Goal: Find specific page/section: Find specific page/section

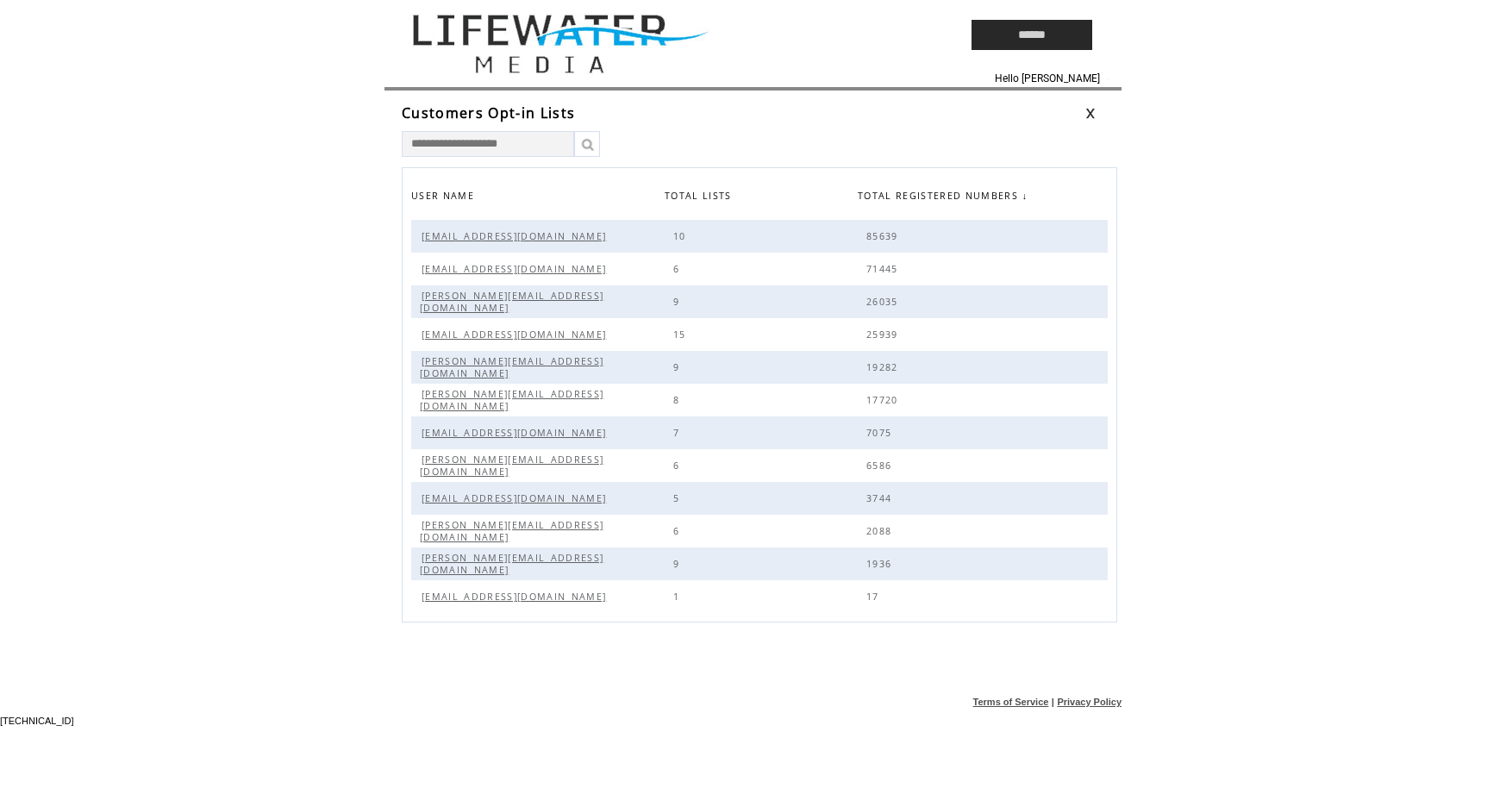
click at [517, 65] on td at bounding box center [643, 35] width 500 height 70
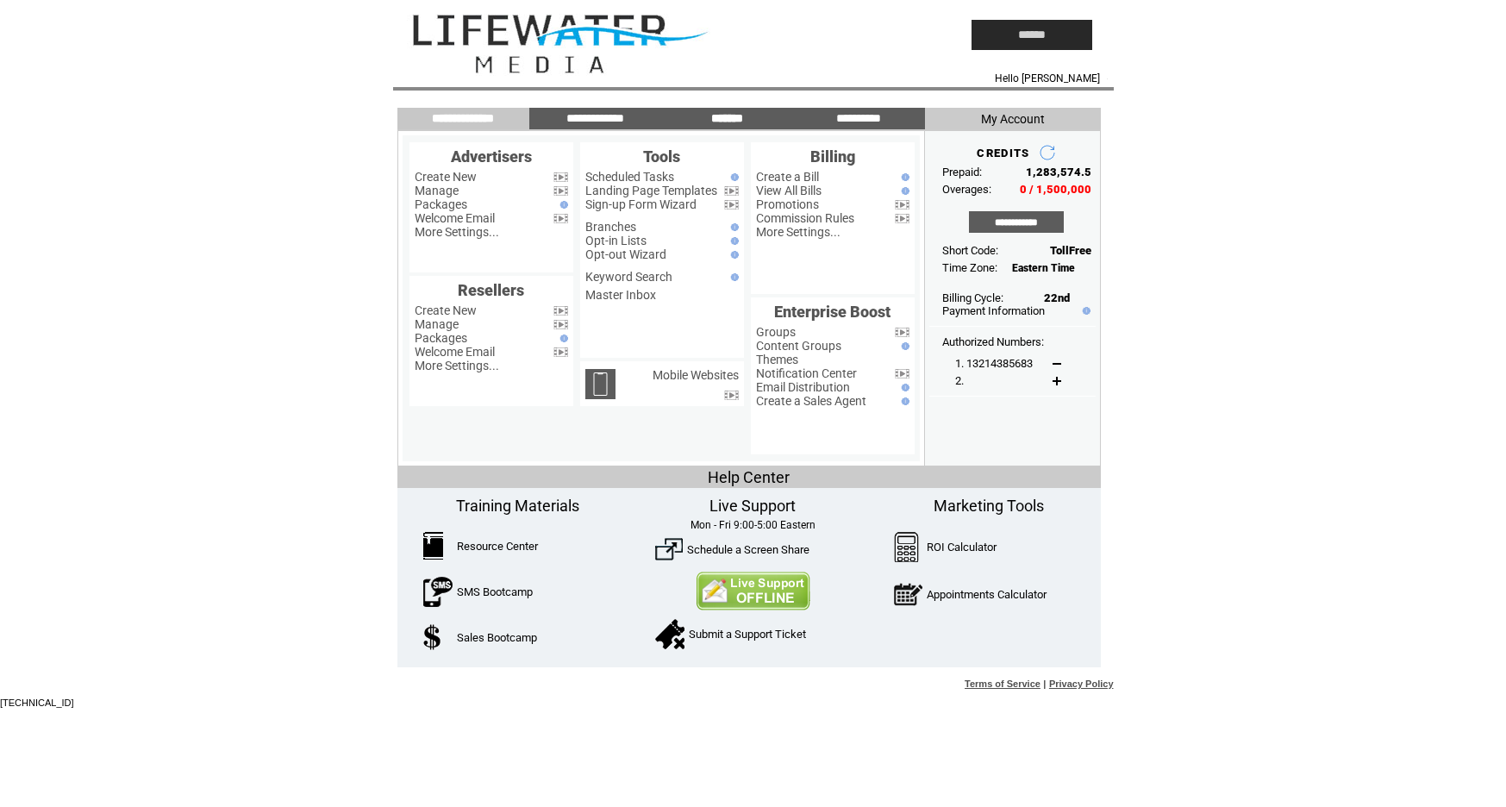
click at [721, 115] on input "*******" at bounding box center [726, 118] width 129 height 15
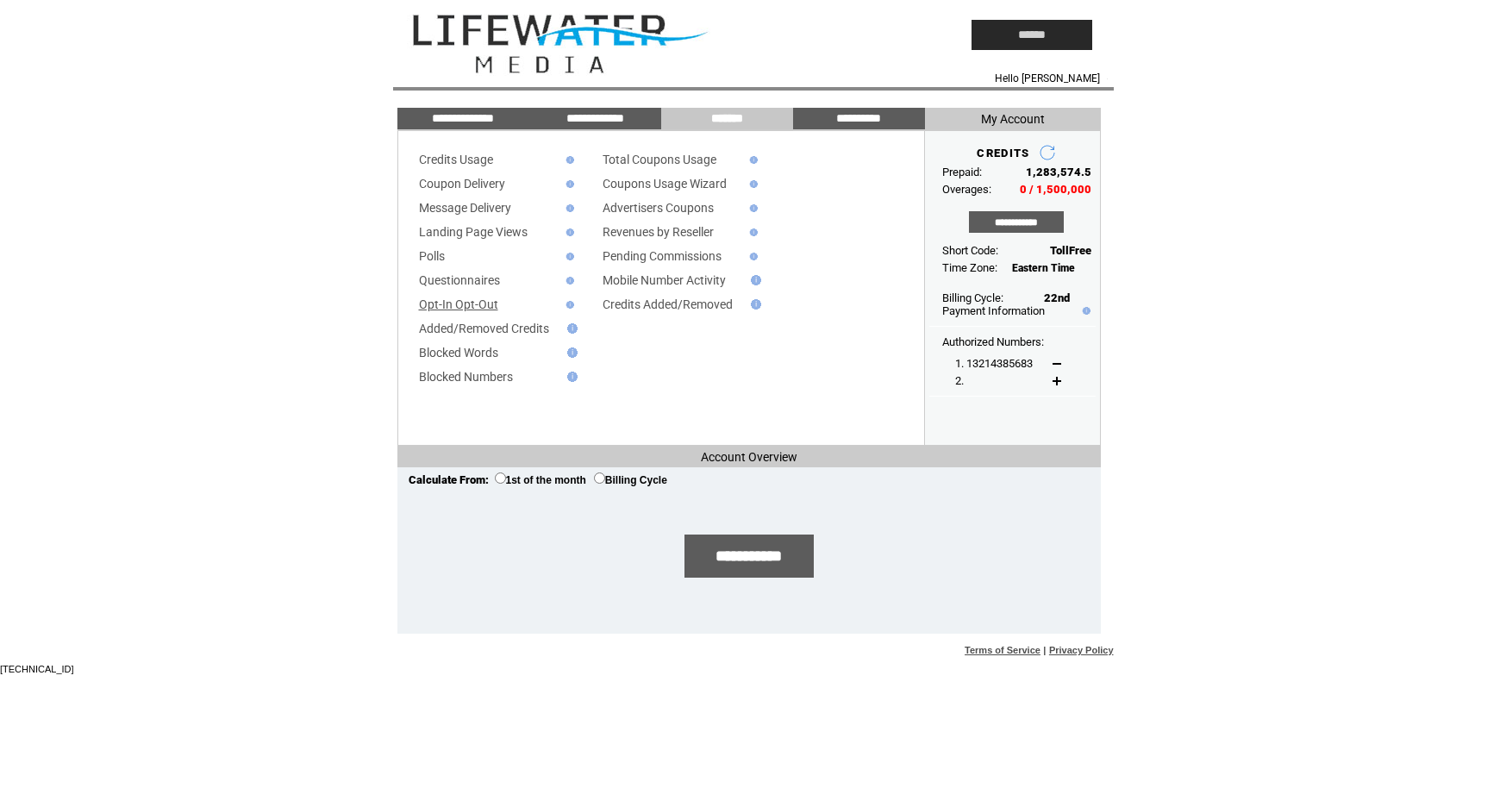
click at [440, 304] on link "Opt-In Opt-Out" at bounding box center [458, 304] width 79 height 14
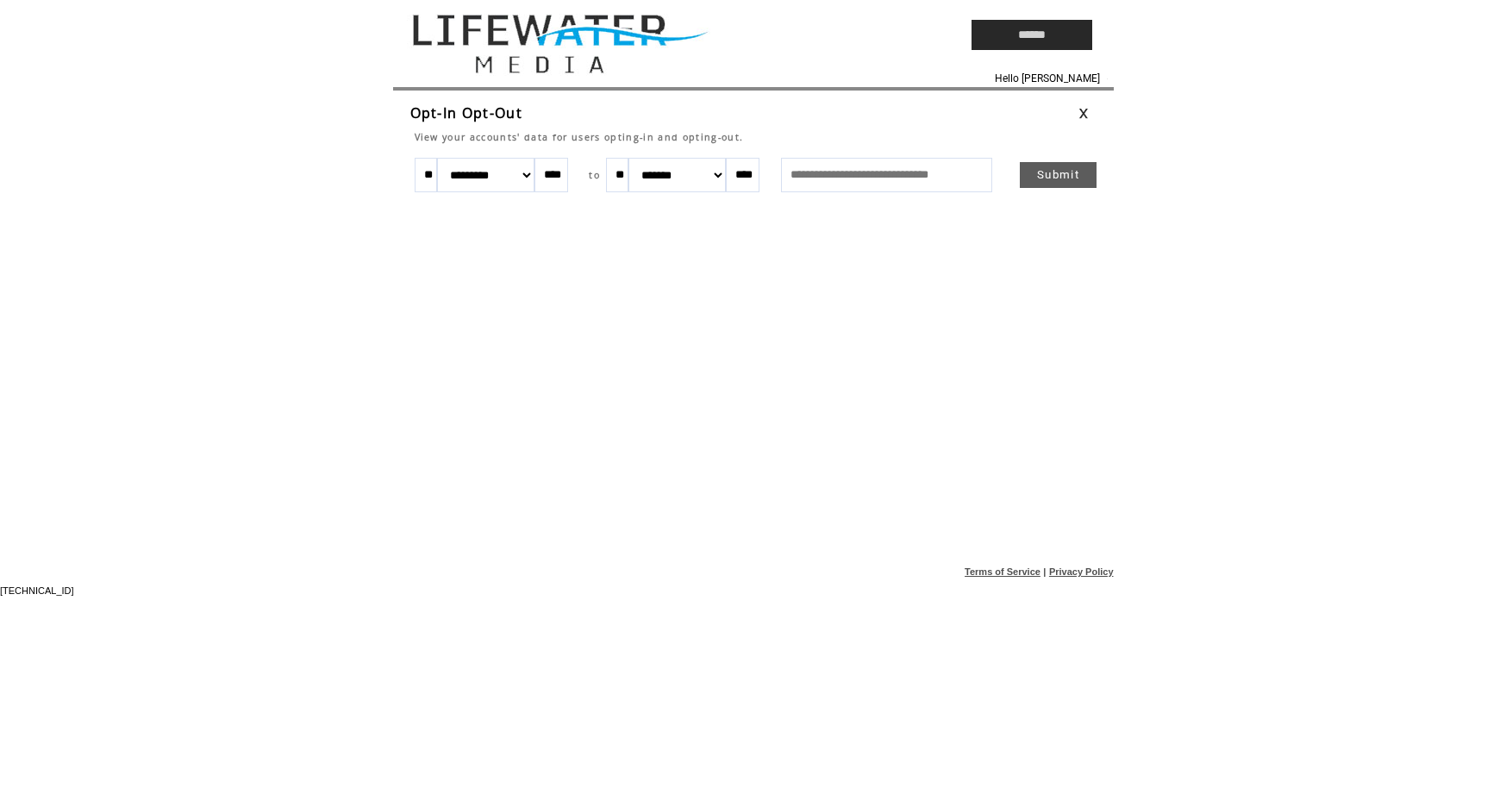
click at [803, 168] on input "text" at bounding box center [886, 175] width 211 height 34
type input "**********"
click at [567, 178] on input "****" at bounding box center [551, 175] width 34 height 34
type input "****"
click at [1036, 176] on link "Submit" at bounding box center [1058, 175] width 77 height 26
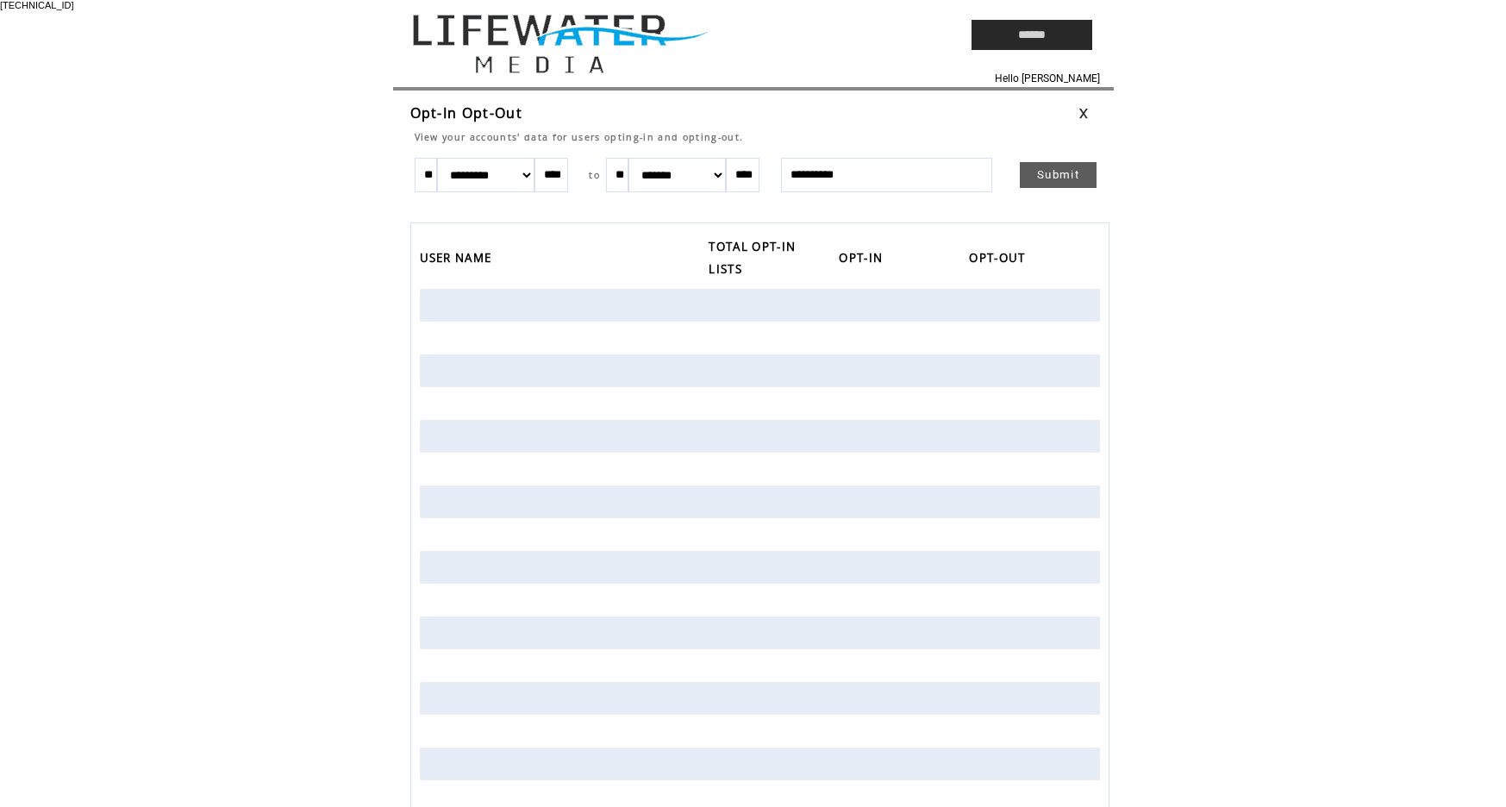
click at [714, 311] on td at bounding box center [773, 305] width 130 height 33
click at [602, 34] on td at bounding box center [643, 35] width 500 height 70
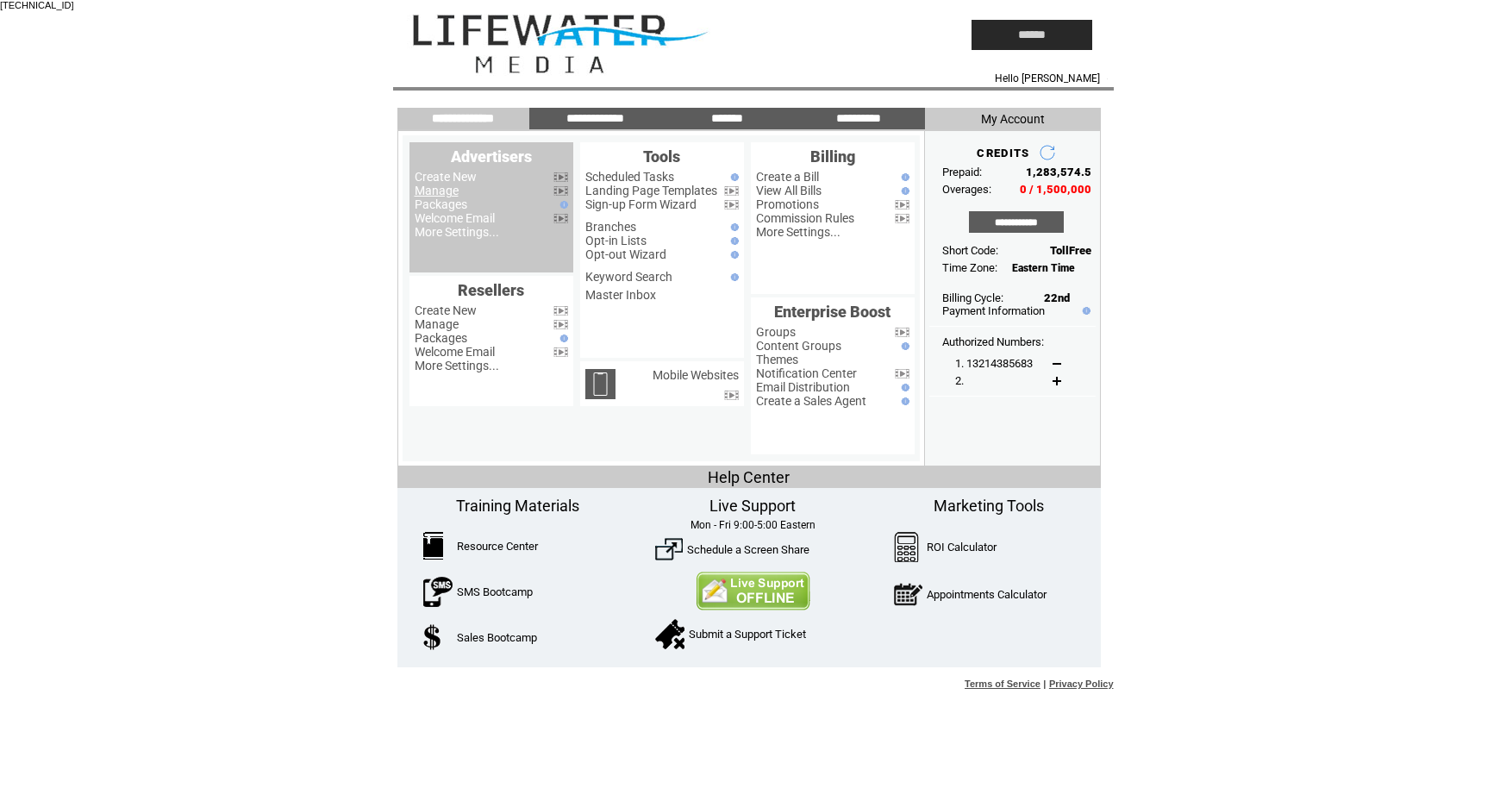
click at [422, 194] on link "Manage" at bounding box center [437, 191] width 44 height 14
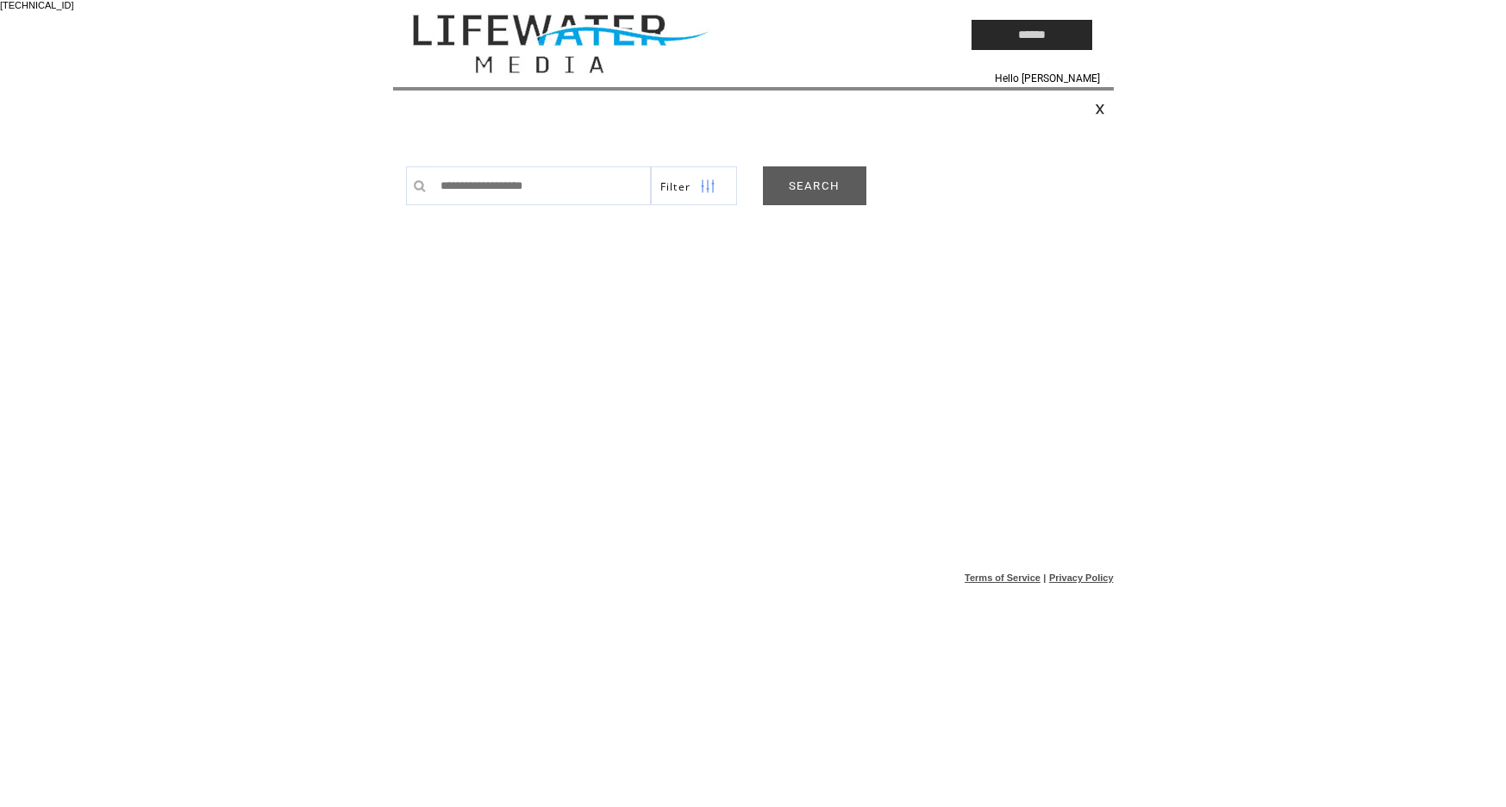
click at [556, 51] on td at bounding box center [643, 35] width 500 height 70
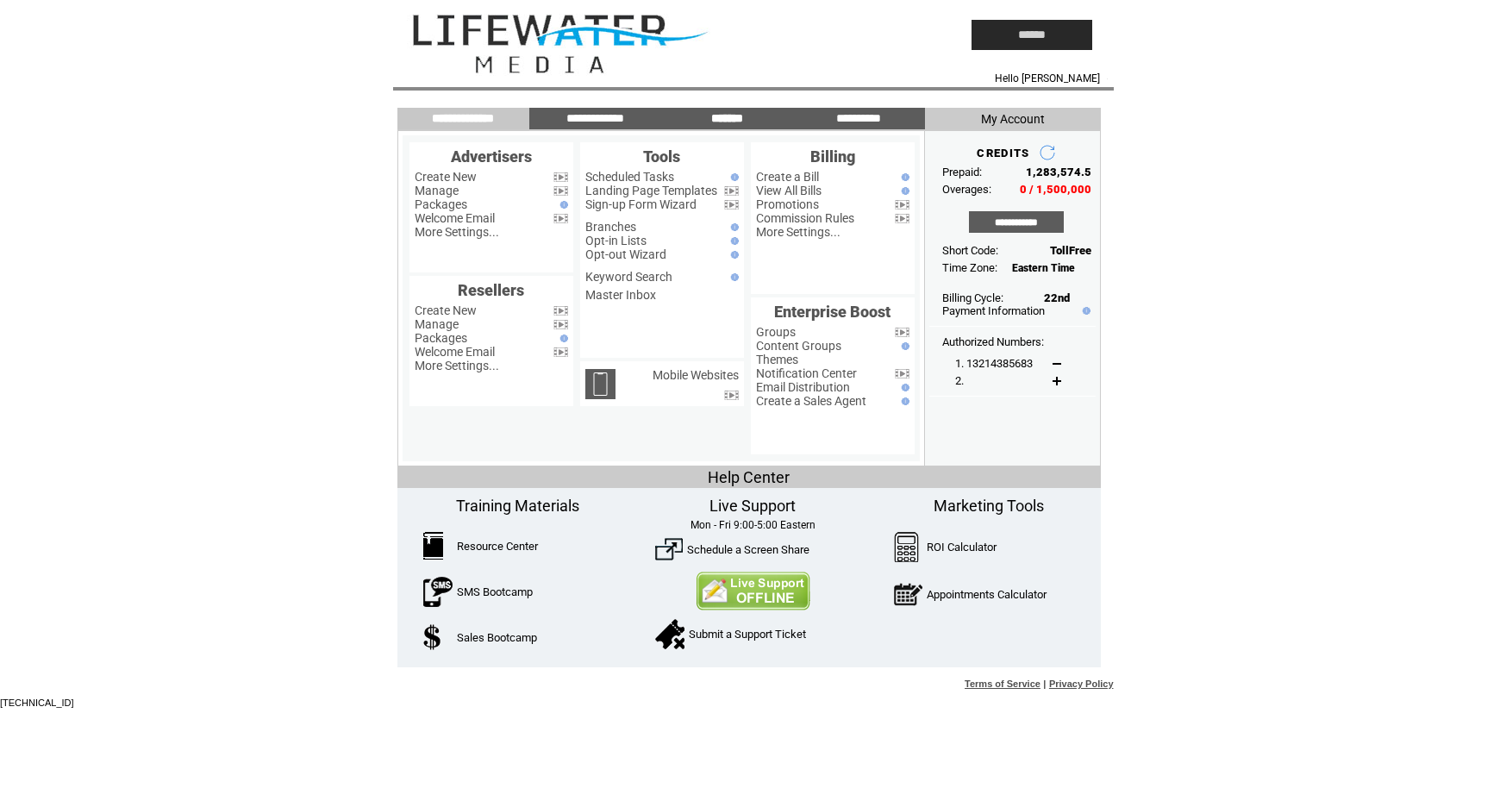
click at [740, 116] on input "*******" at bounding box center [726, 118] width 129 height 15
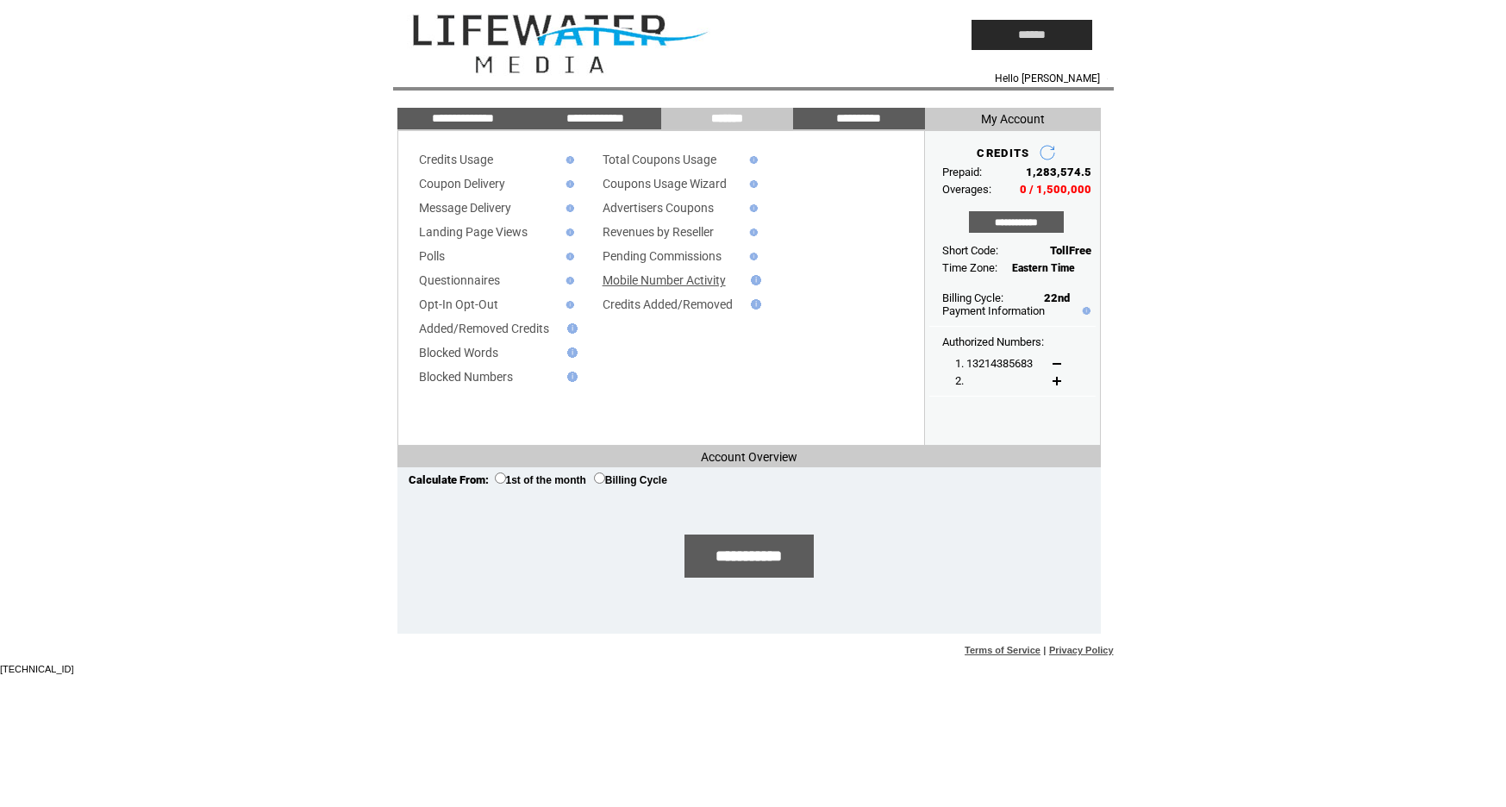
click at [662, 284] on link "Mobile Number Activity" at bounding box center [663, 280] width 123 height 14
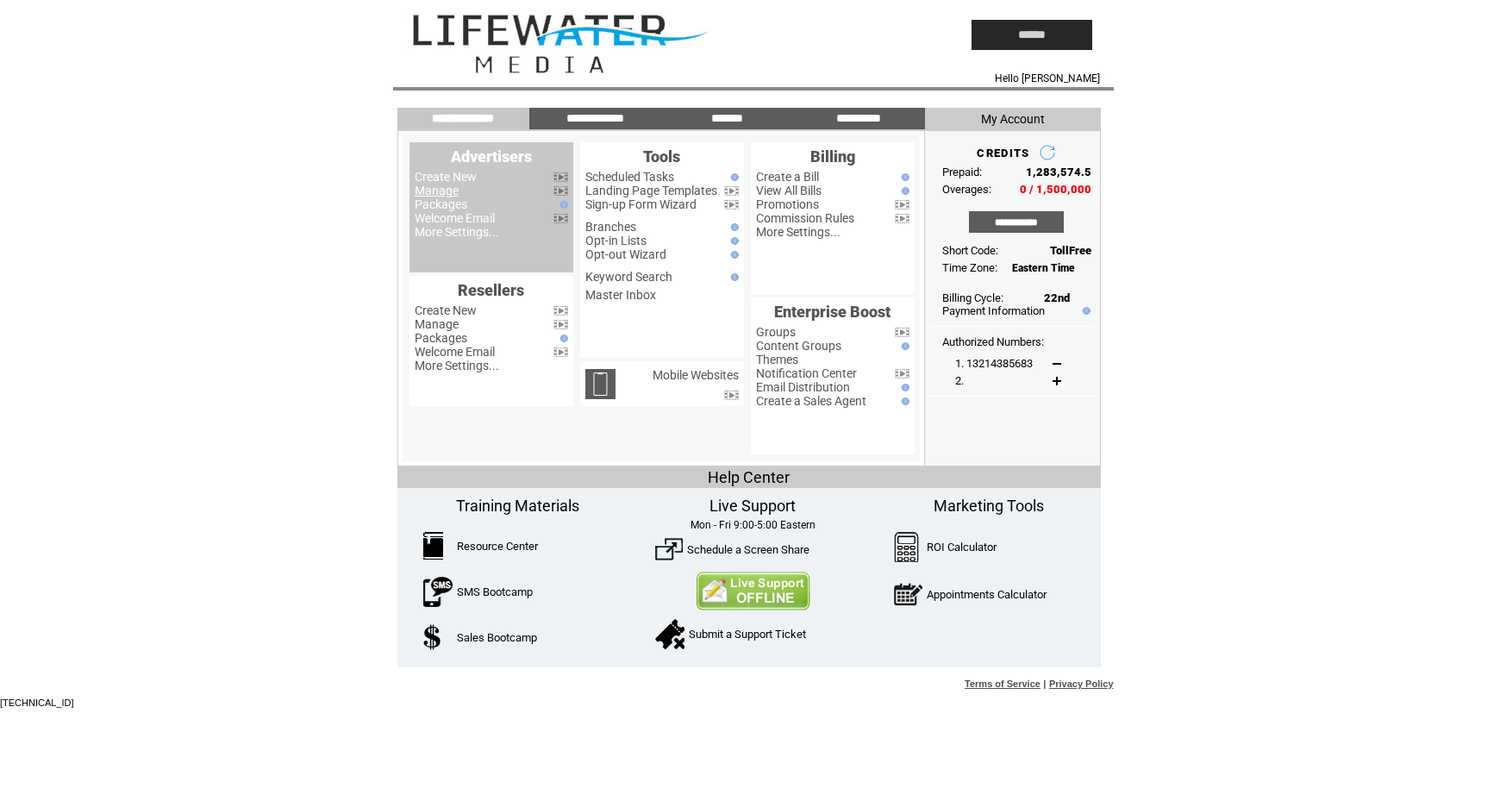
click at [426, 192] on link "Manage" at bounding box center [437, 191] width 44 height 14
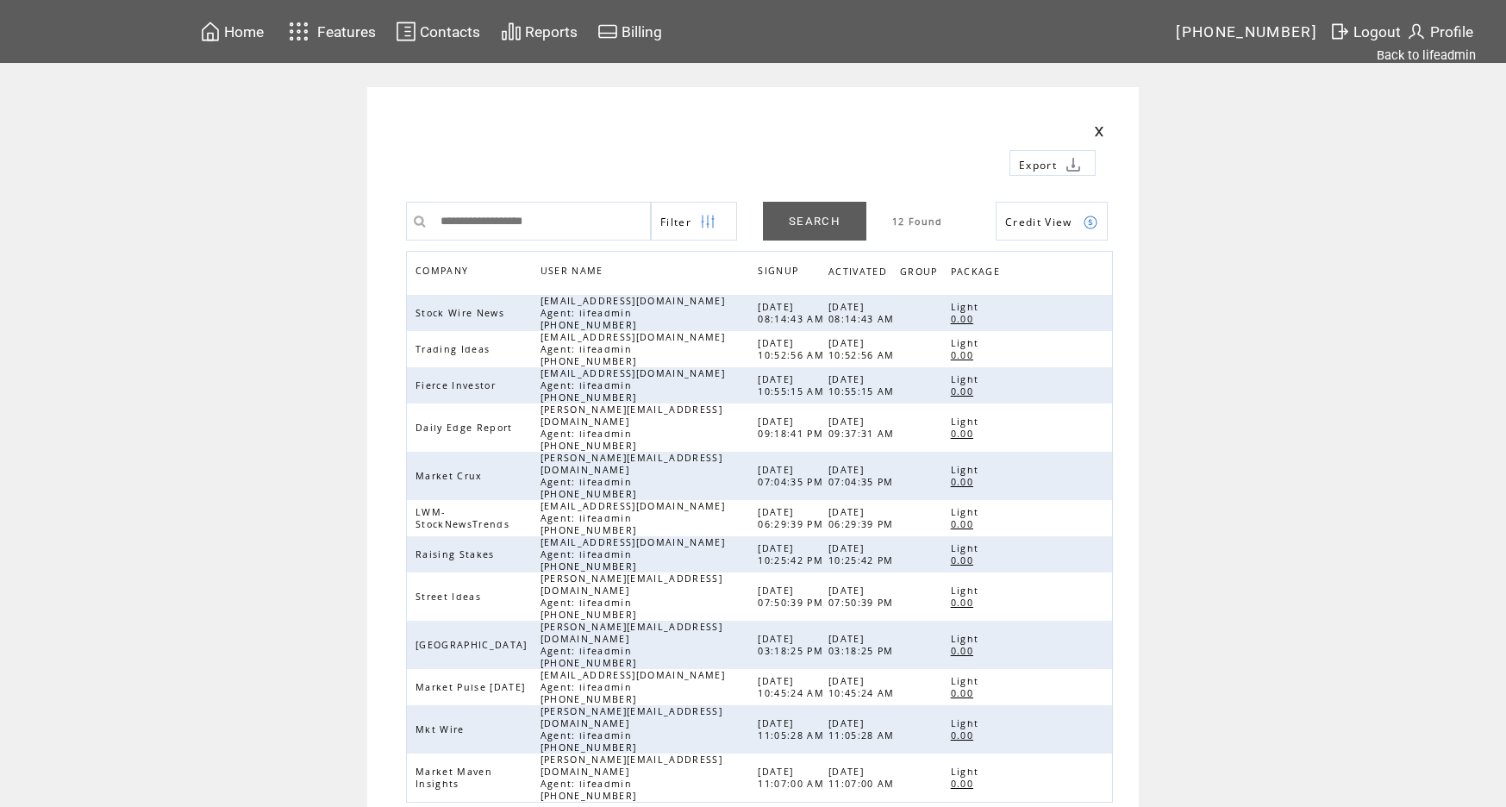
click at [239, 29] on span "Home" at bounding box center [244, 31] width 40 height 17
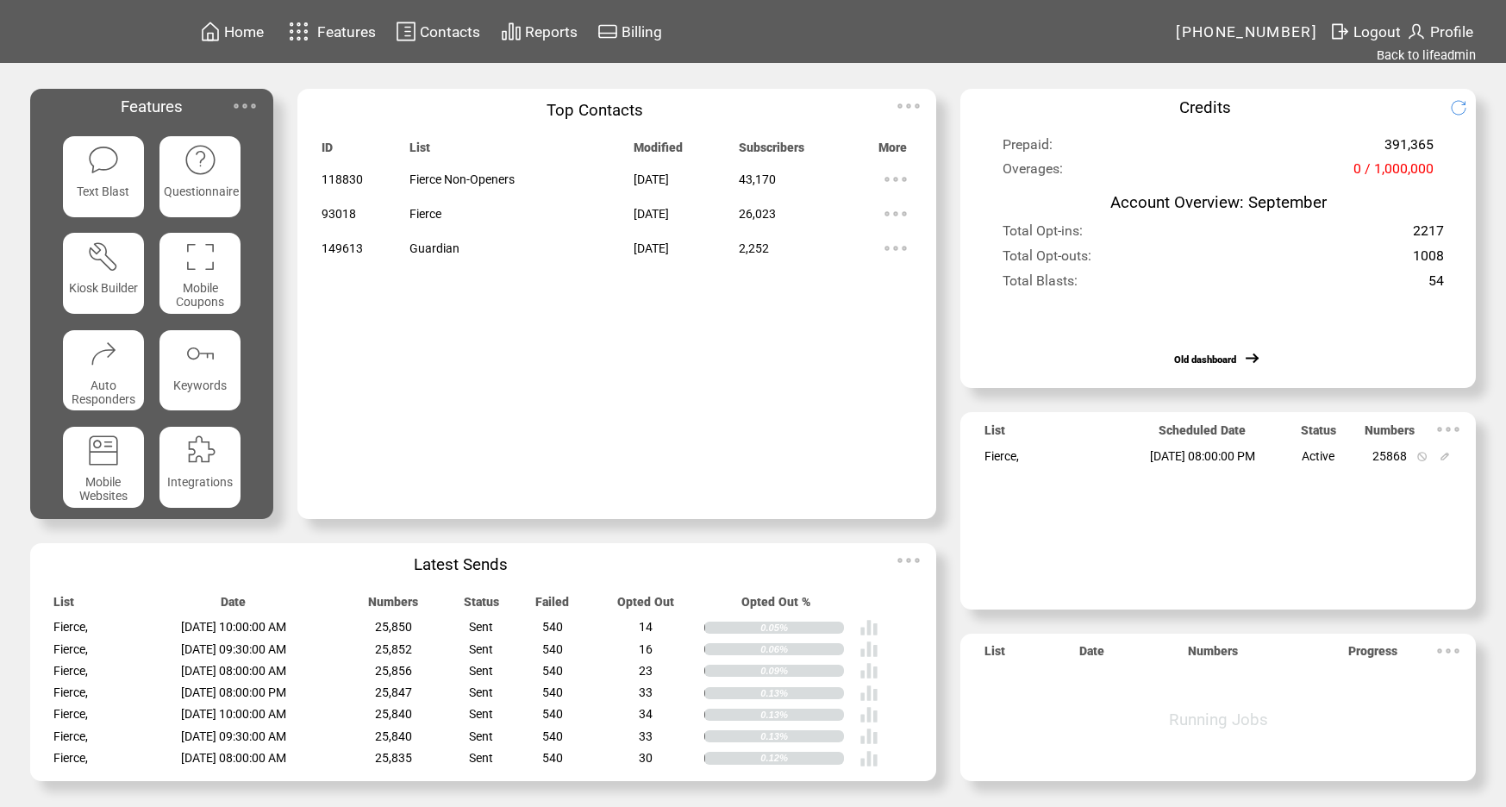
click at [466, 29] on span "Contacts" at bounding box center [450, 31] width 60 height 17
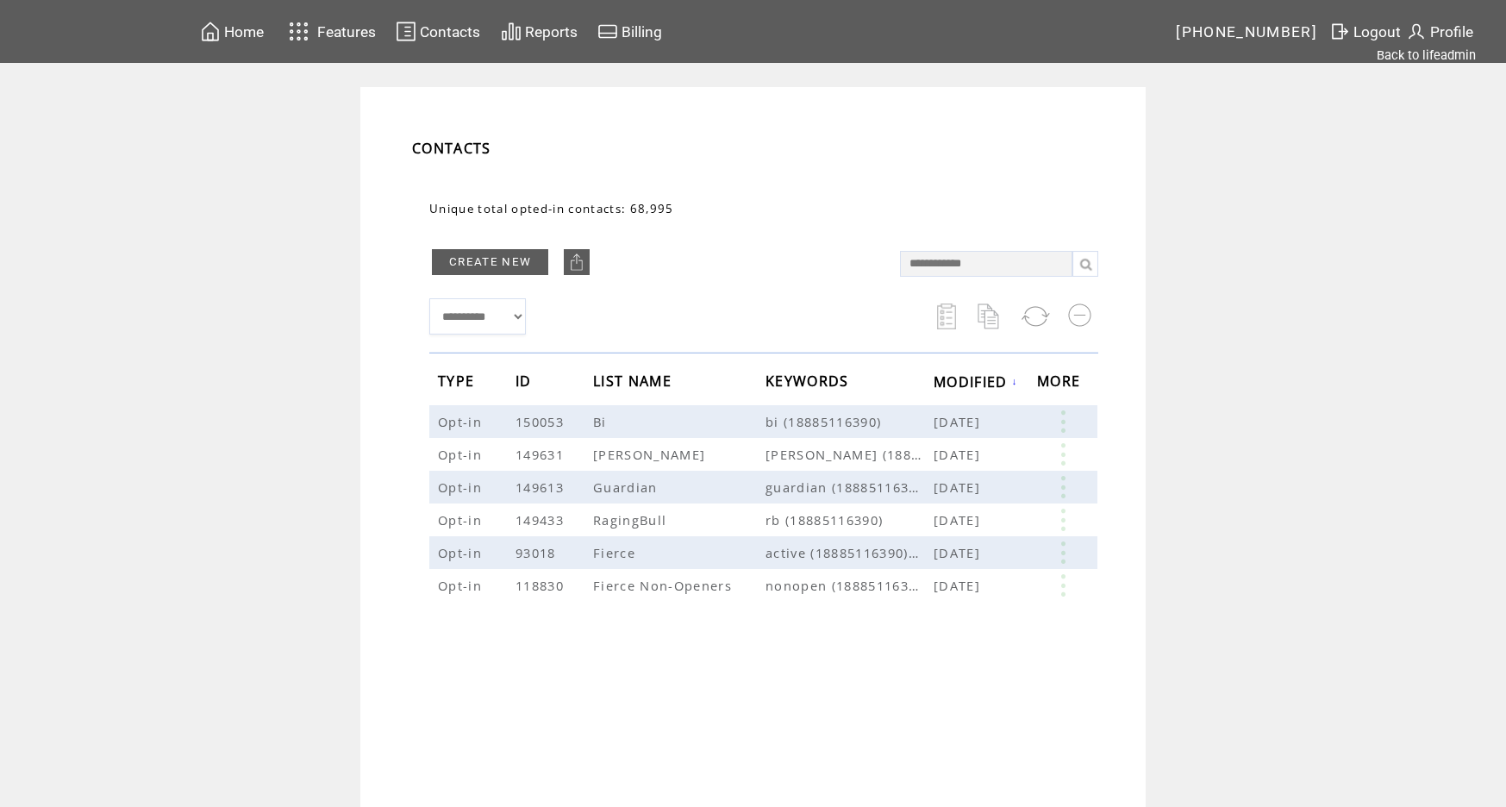
click at [928, 264] on input "text" at bounding box center [986, 264] width 172 height 26
type input "**********"
click at [1093, 264] on link at bounding box center [1085, 264] width 26 height 26
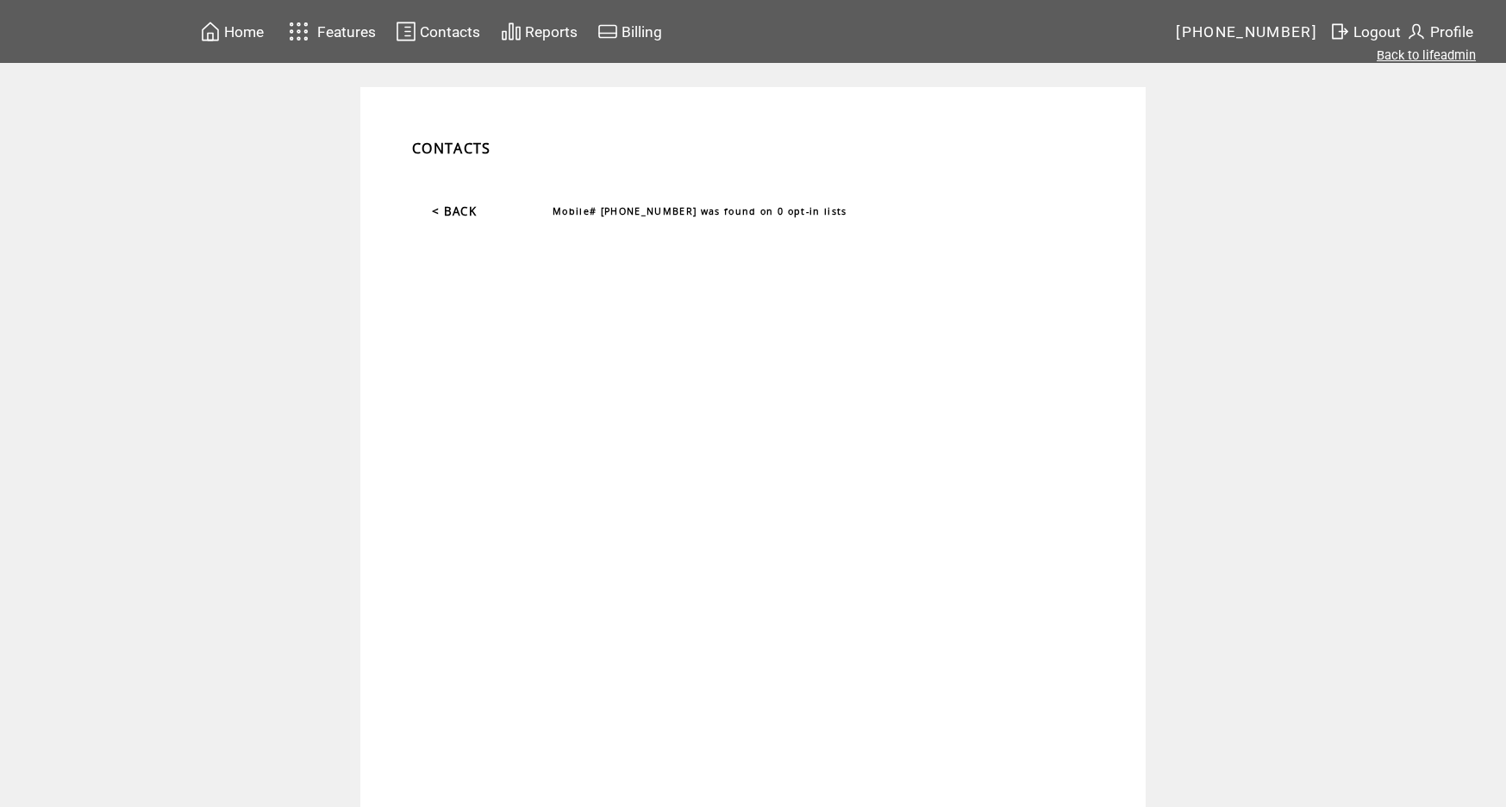
click at [1430, 53] on link "Back to lifeadmin" at bounding box center [1425, 55] width 99 height 16
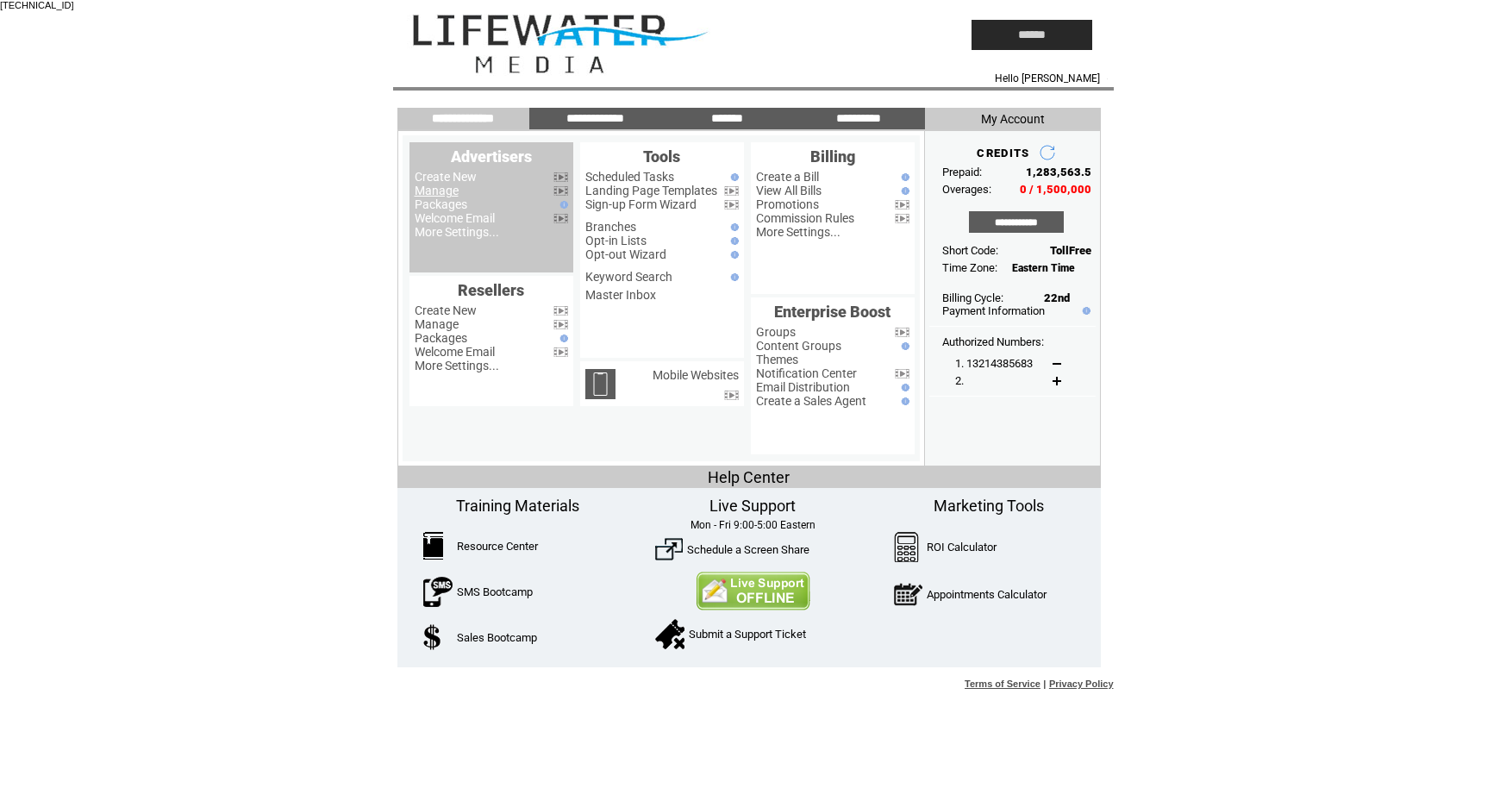
click at [439, 191] on link "Manage" at bounding box center [437, 191] width 44 height 14
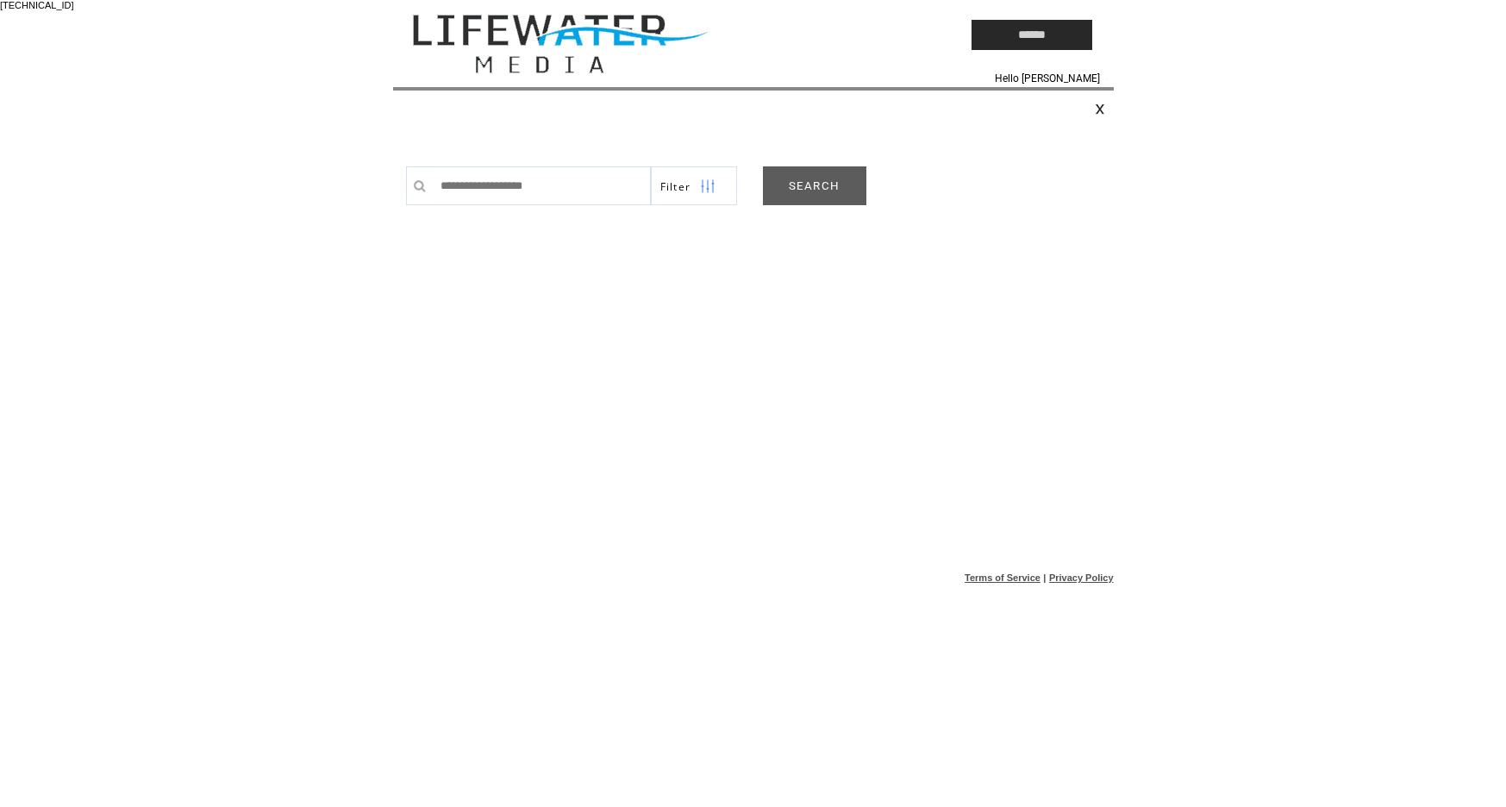
click at [608, 58] on td at bounding box center [643, 35] width 500 height 70
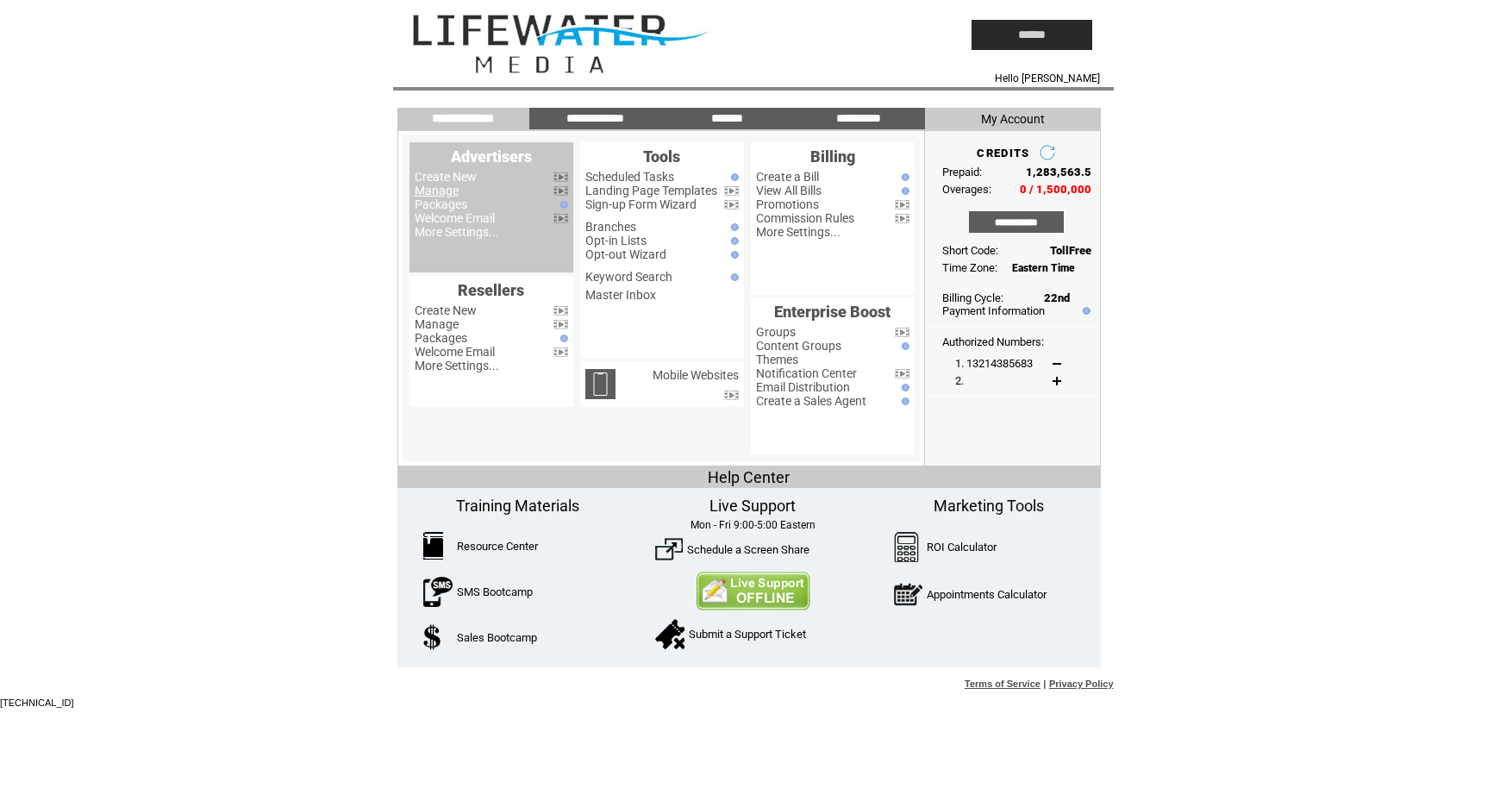
click at [434, 189] on link "Manage" at bounding box center [437, 191] width 44 height 14
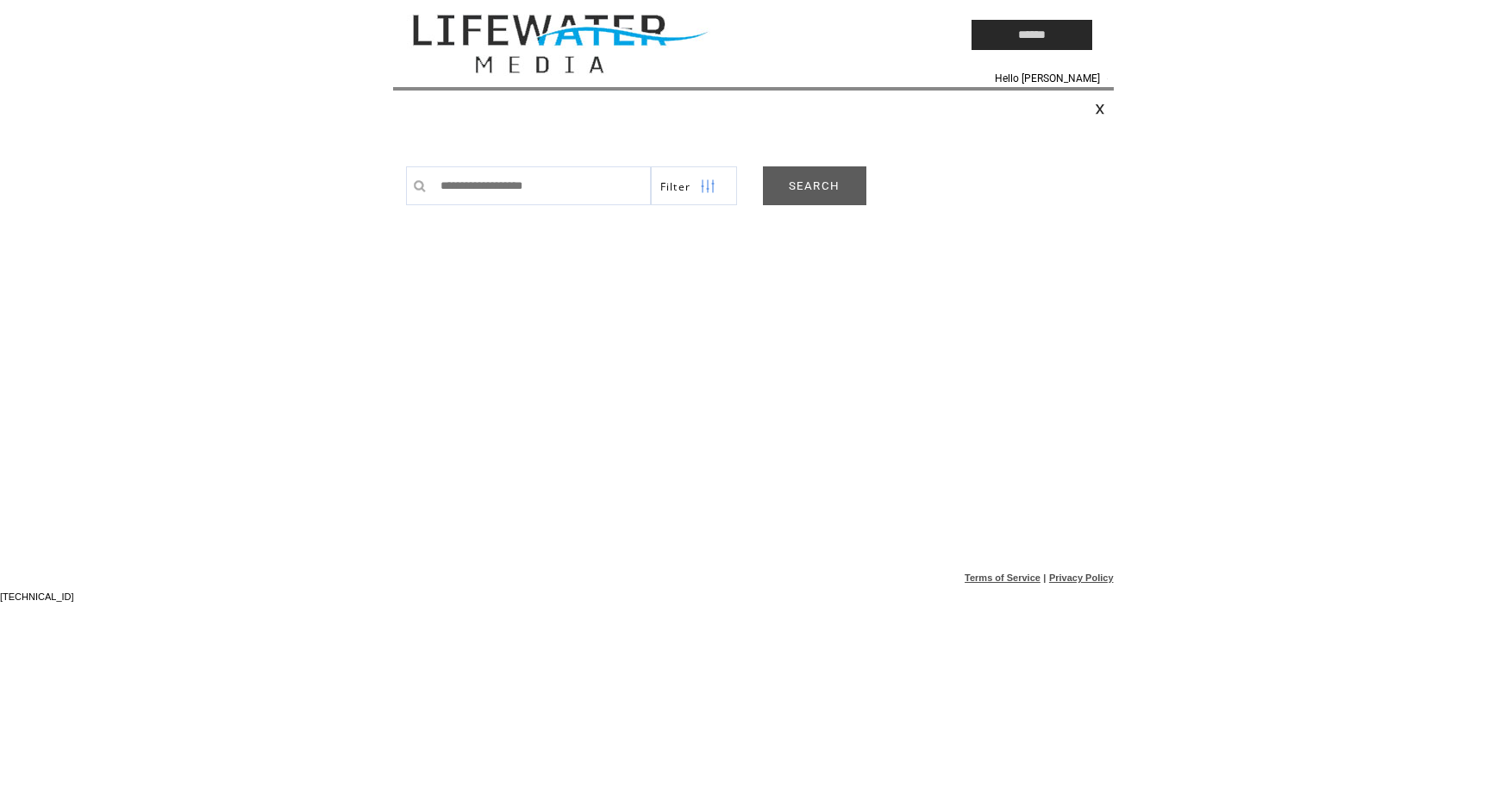
click at [832, 181] on link "SEARCH" at bounding box center [814, 185] width 103 height 39
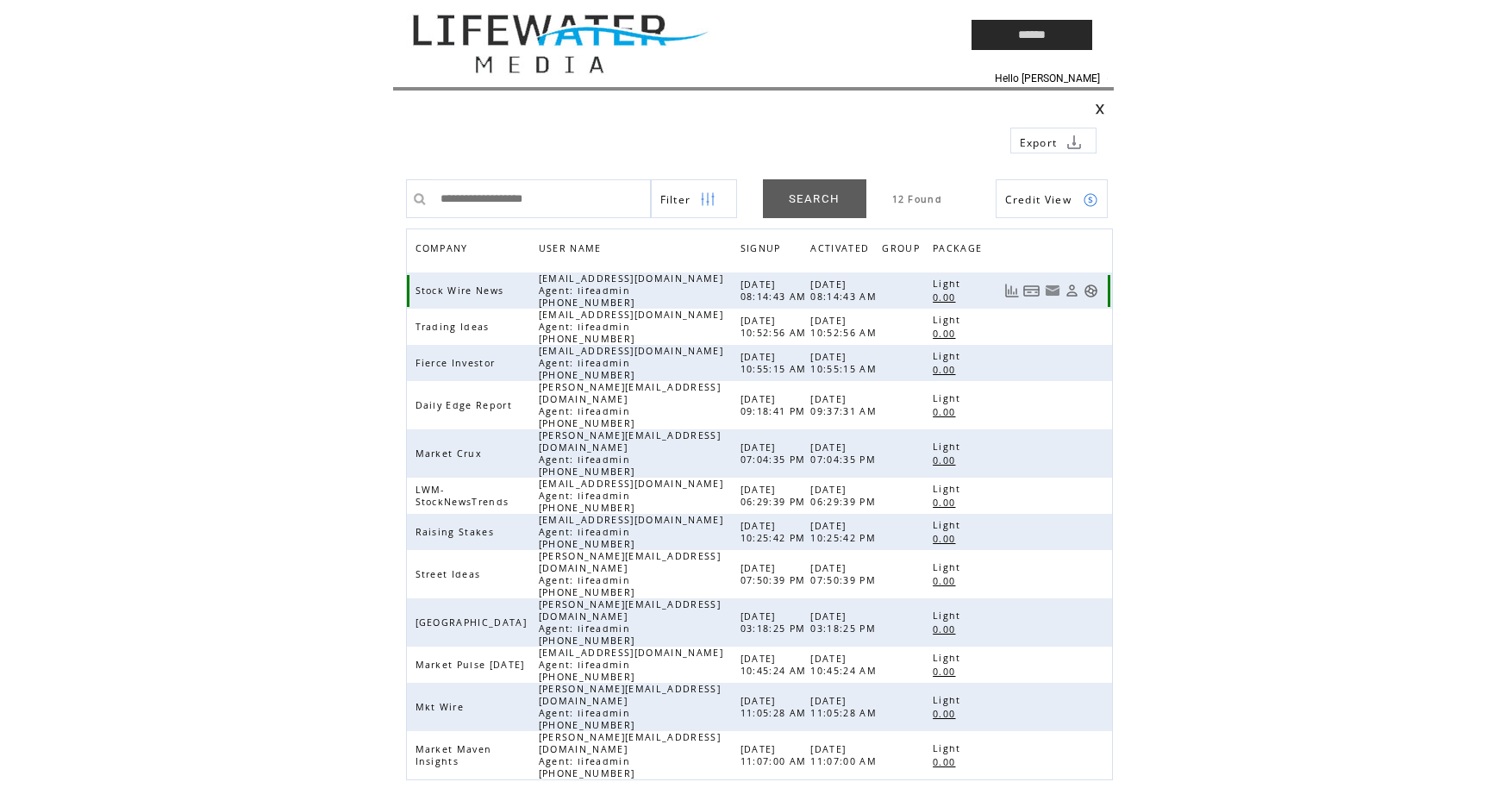
click at [1094, 289] on link at bounding box center [1090, 291] width 15 height 15
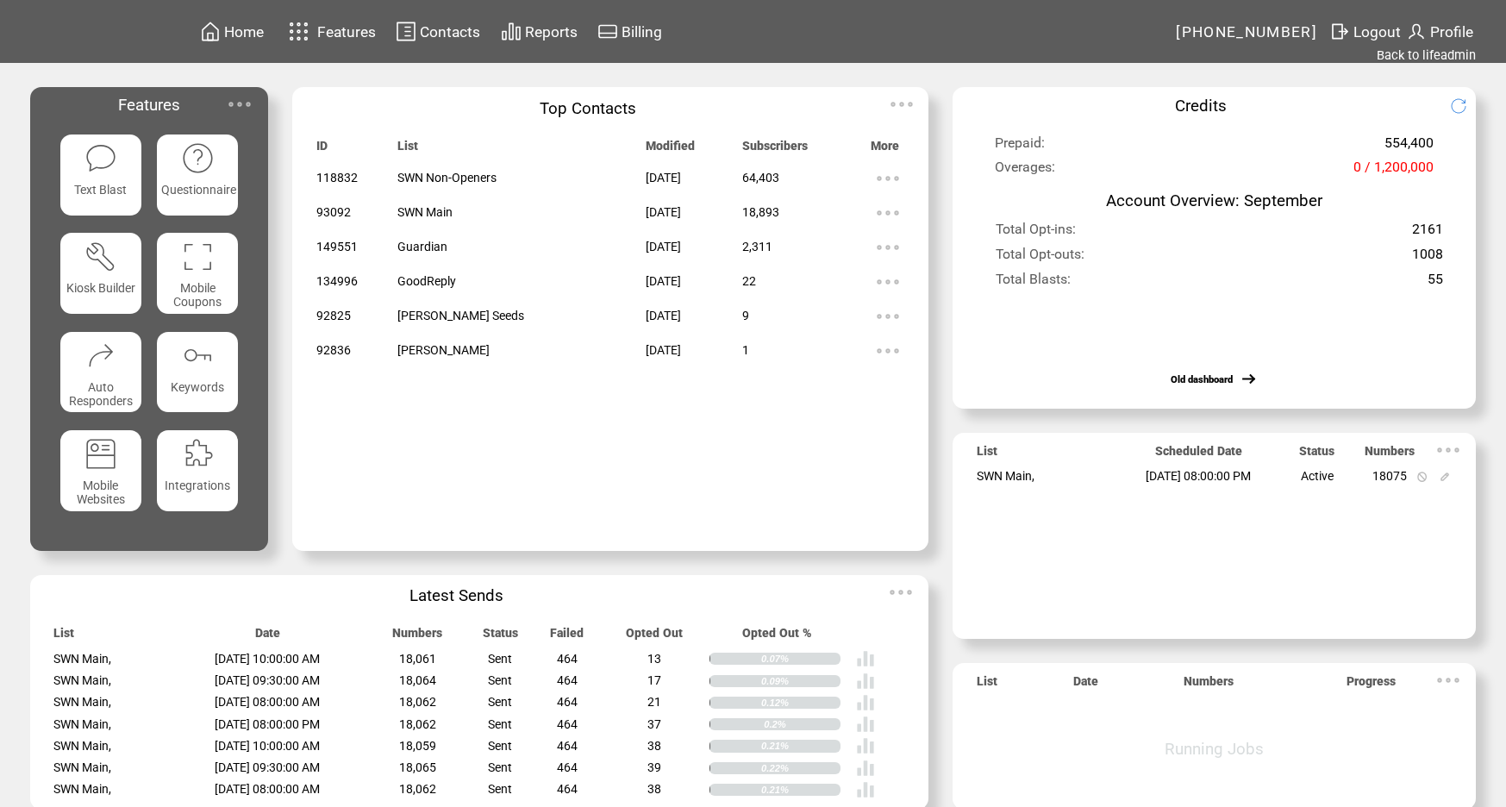
click at [471, 38] on span "Contacts" at bounding box center [450, 31] width 60 height 17
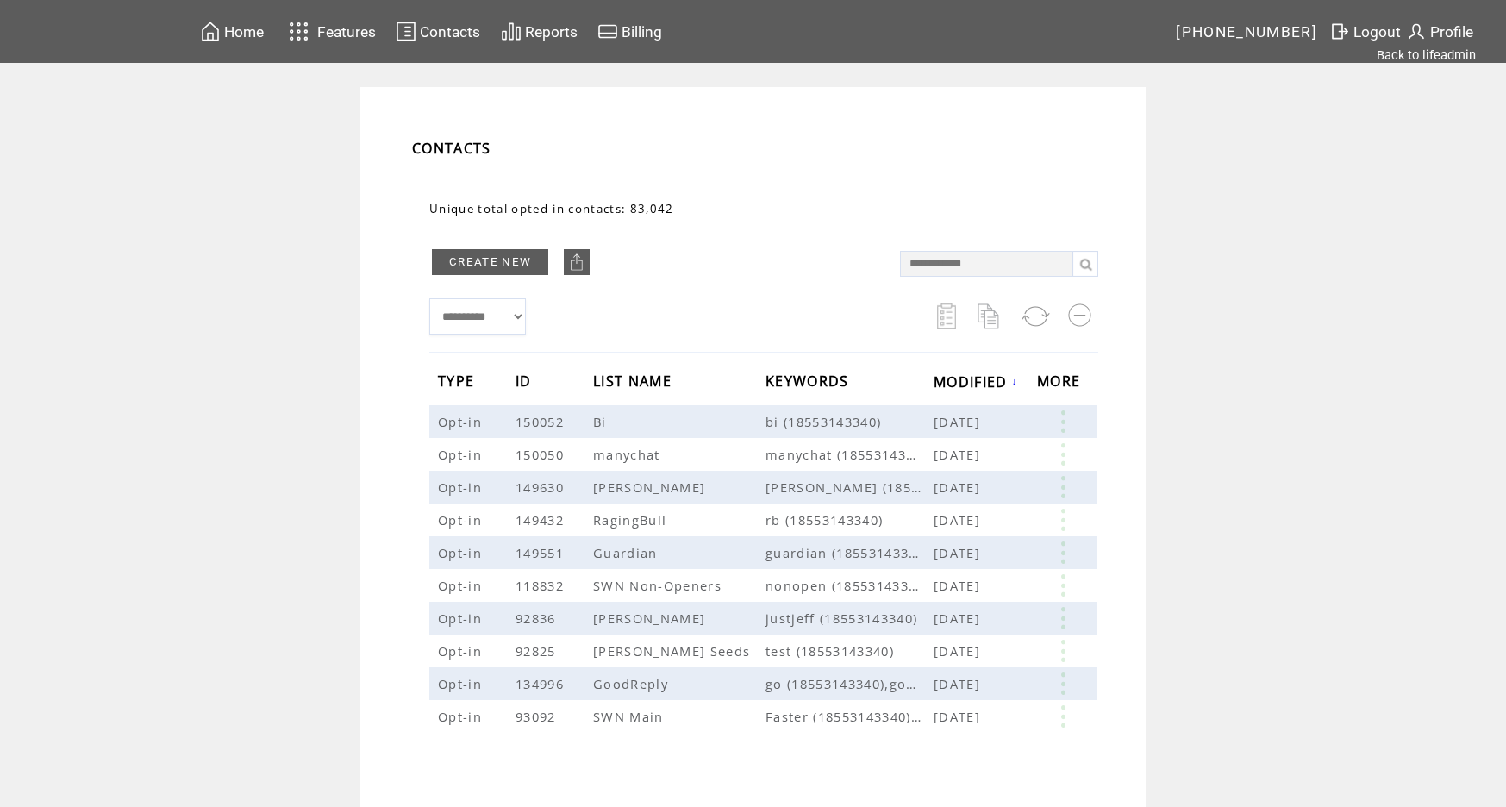
click at [948, 253] on input "text" at bounding box center [986, 264] width 172 height 26
type input "**********"
click at [1086, 260] on link at bounding box center [1085, 264] width 26 height 26
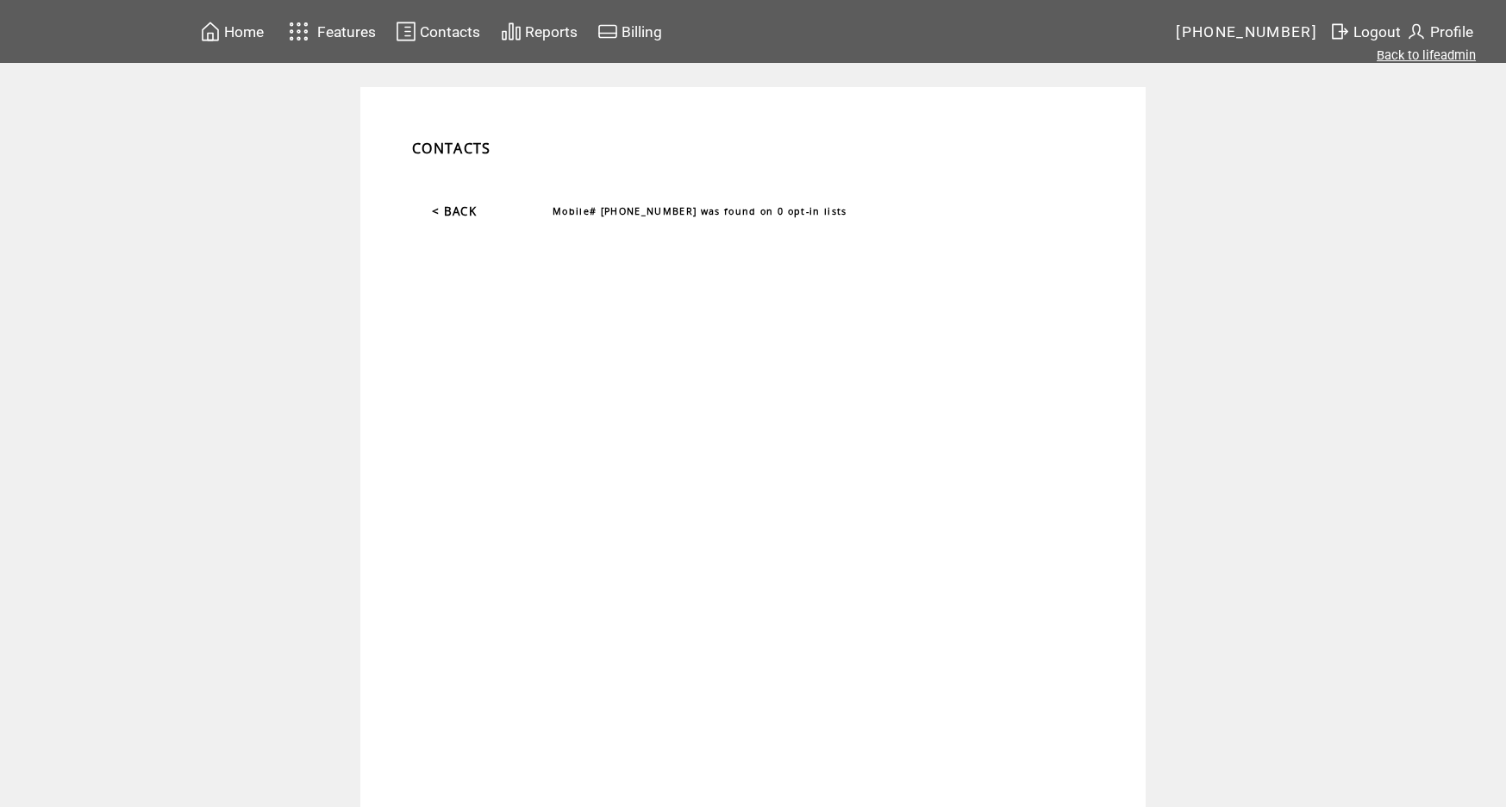
click at [1392, 55] on link "Back to lifeadmin" at bounding box center [1425, 55] width 99 height 16
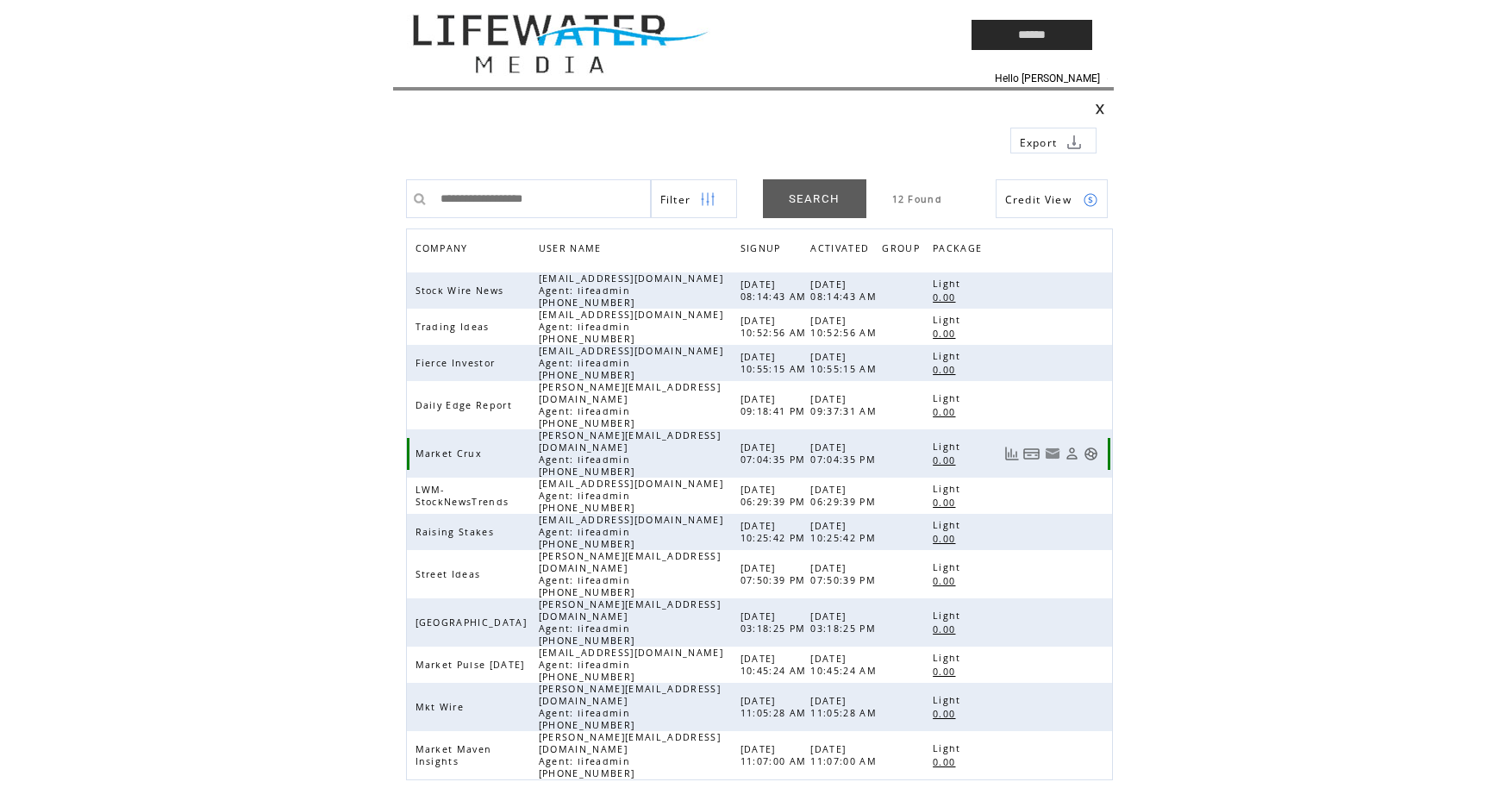
click at [1088, 446] on link at bounding box center [1090, 453] width 15 height 15
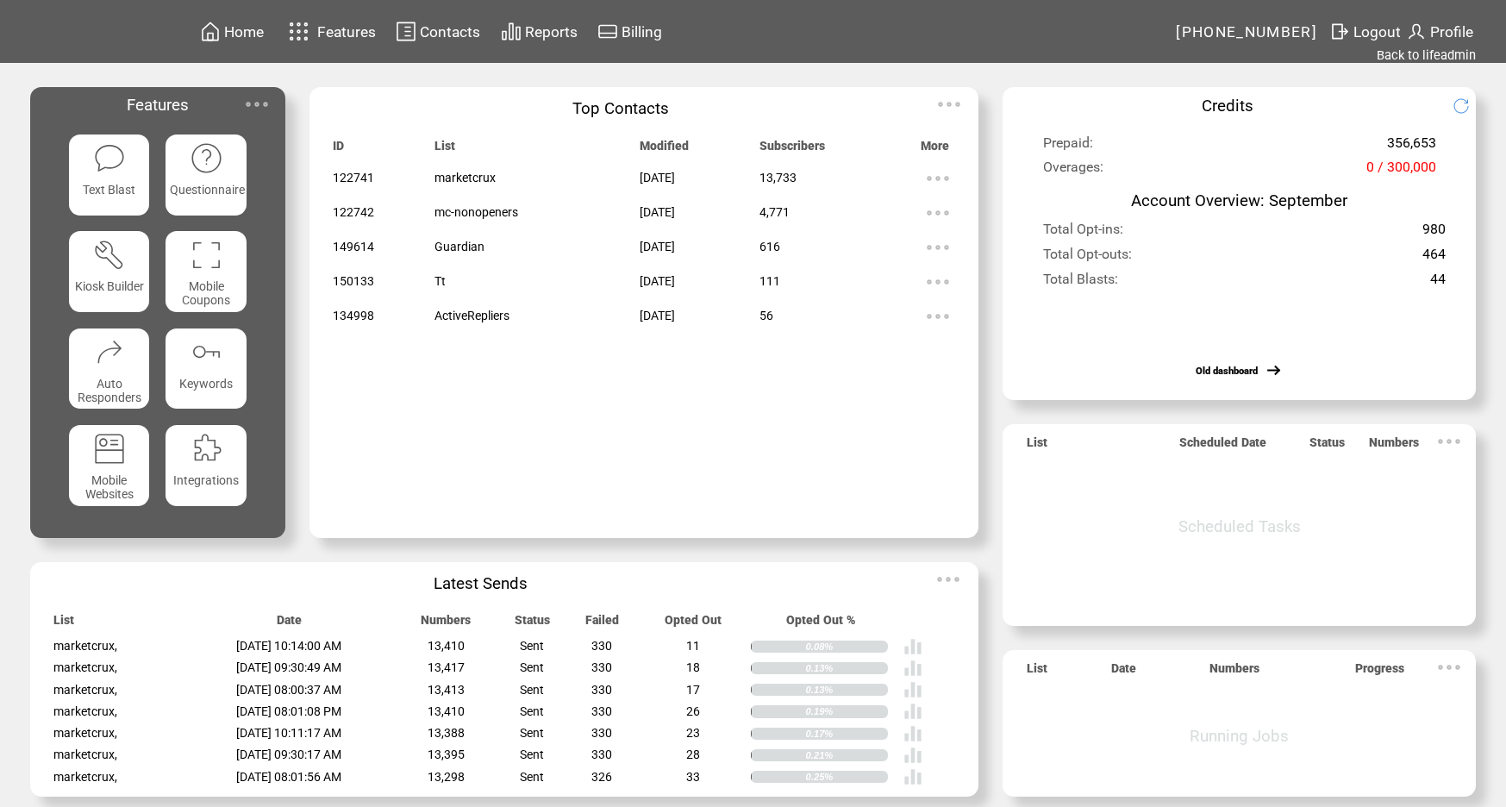
click at [440, 32] on span "Contacts" at bounding box center [450, 31] width 60 height 17
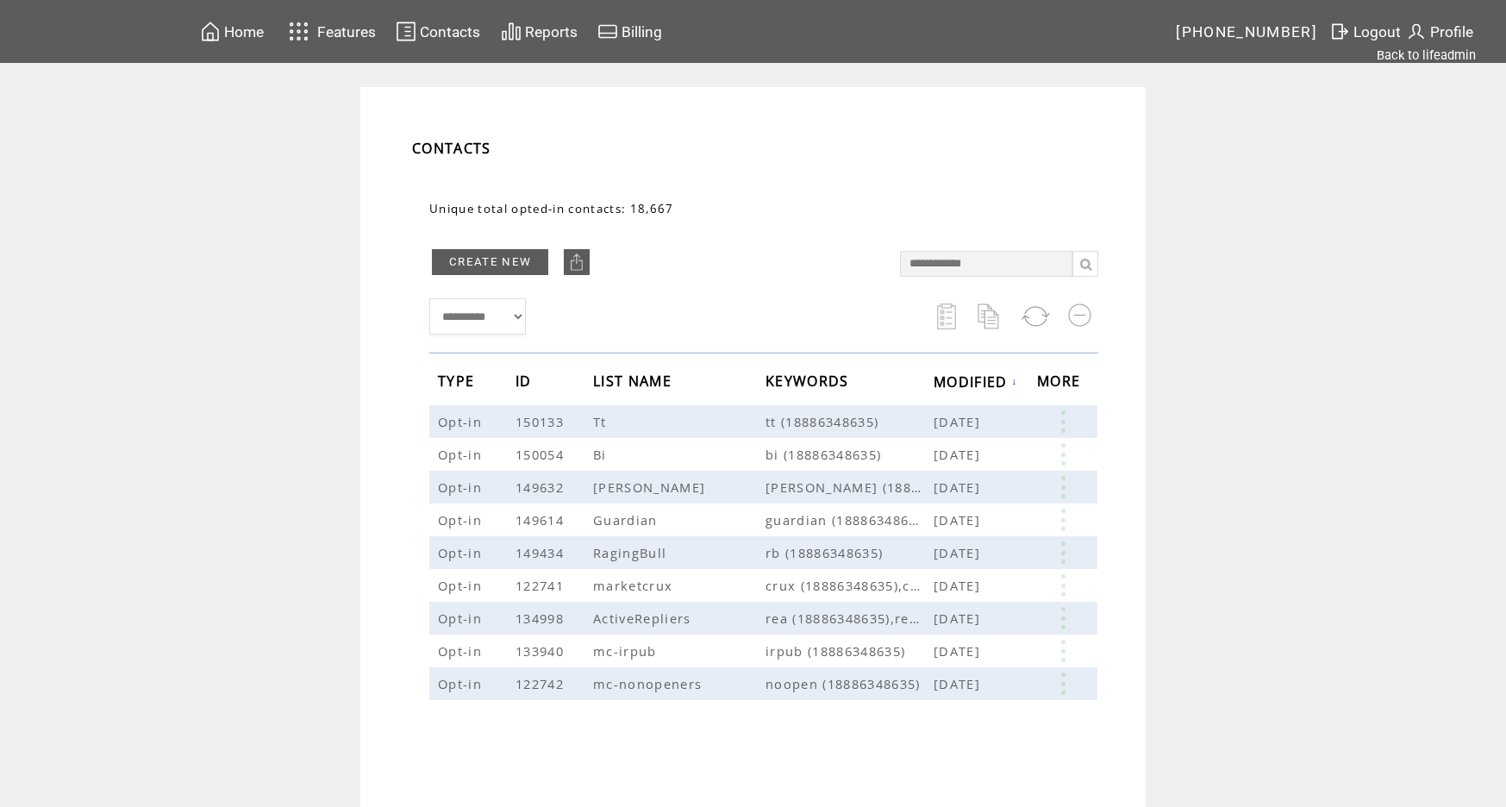
click at [980, 272] on input "text" at bounding box center [986, 264] width 172 height 26
type input "**********"
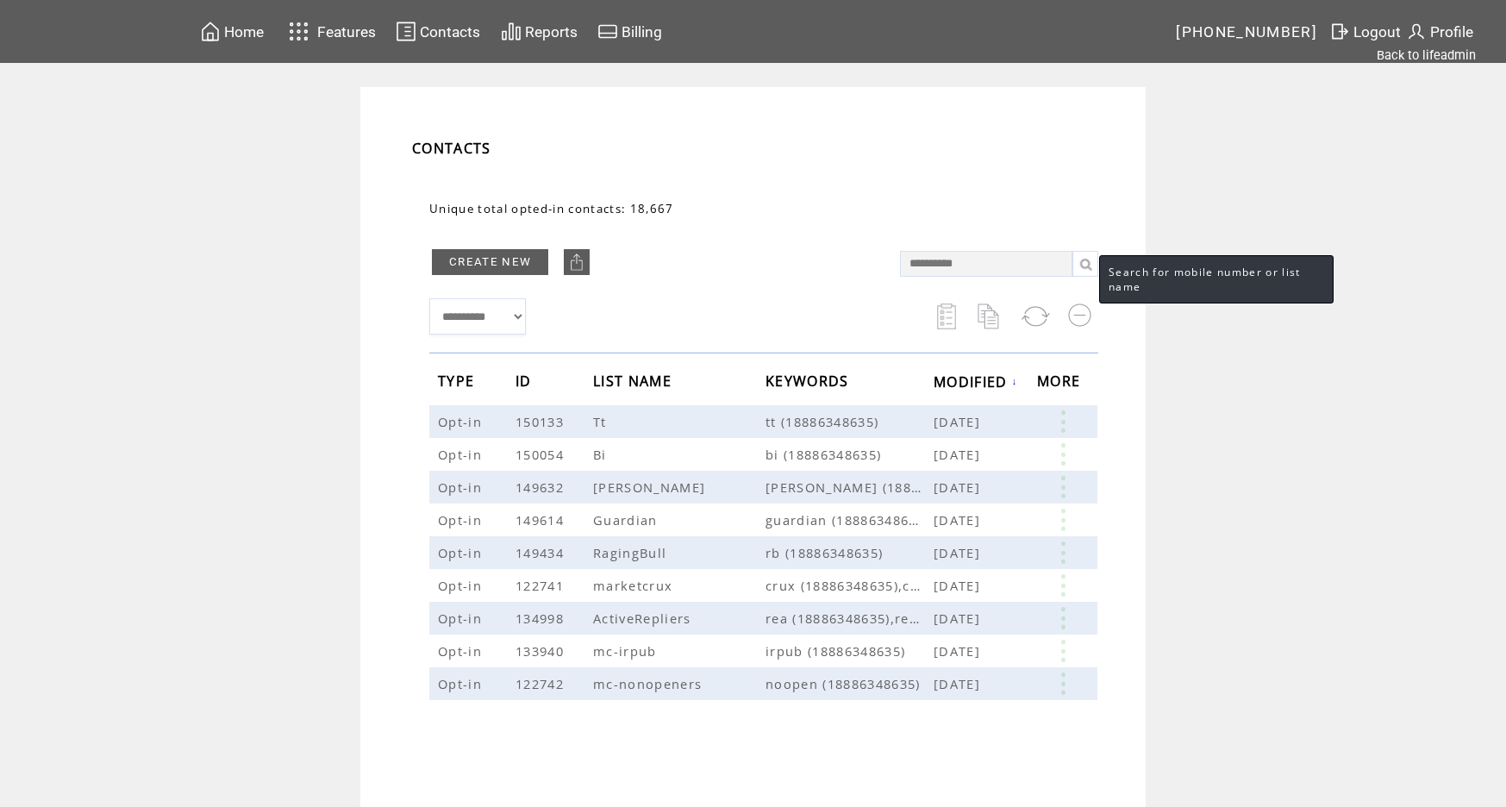
click at [1082, 270] on link at bounding box center [1085, 264] width 26 height 26
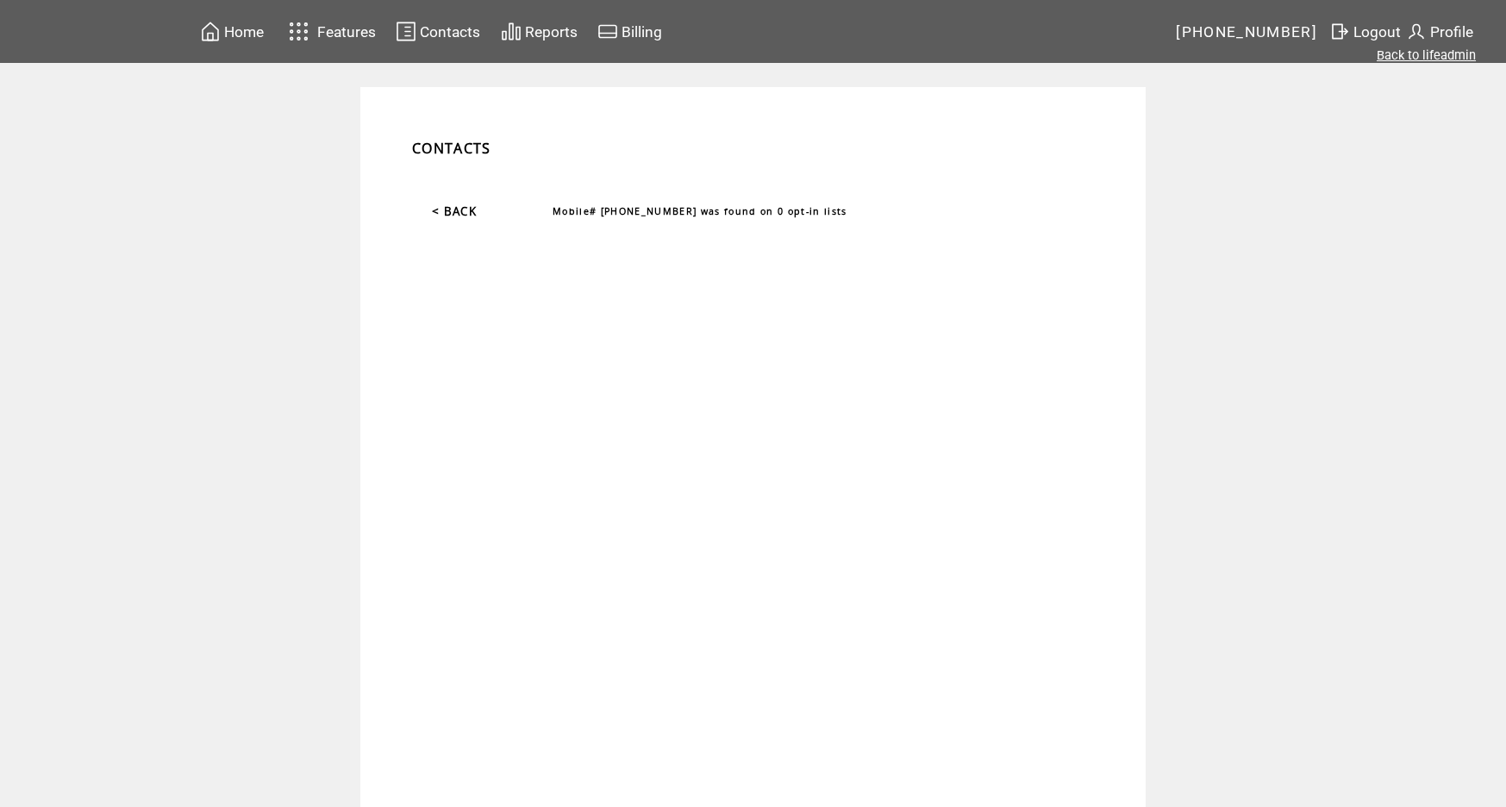
click at [1410, 56] on link "Back to lifeadmin" at bounding box center [1425, 55] width 99 height 16
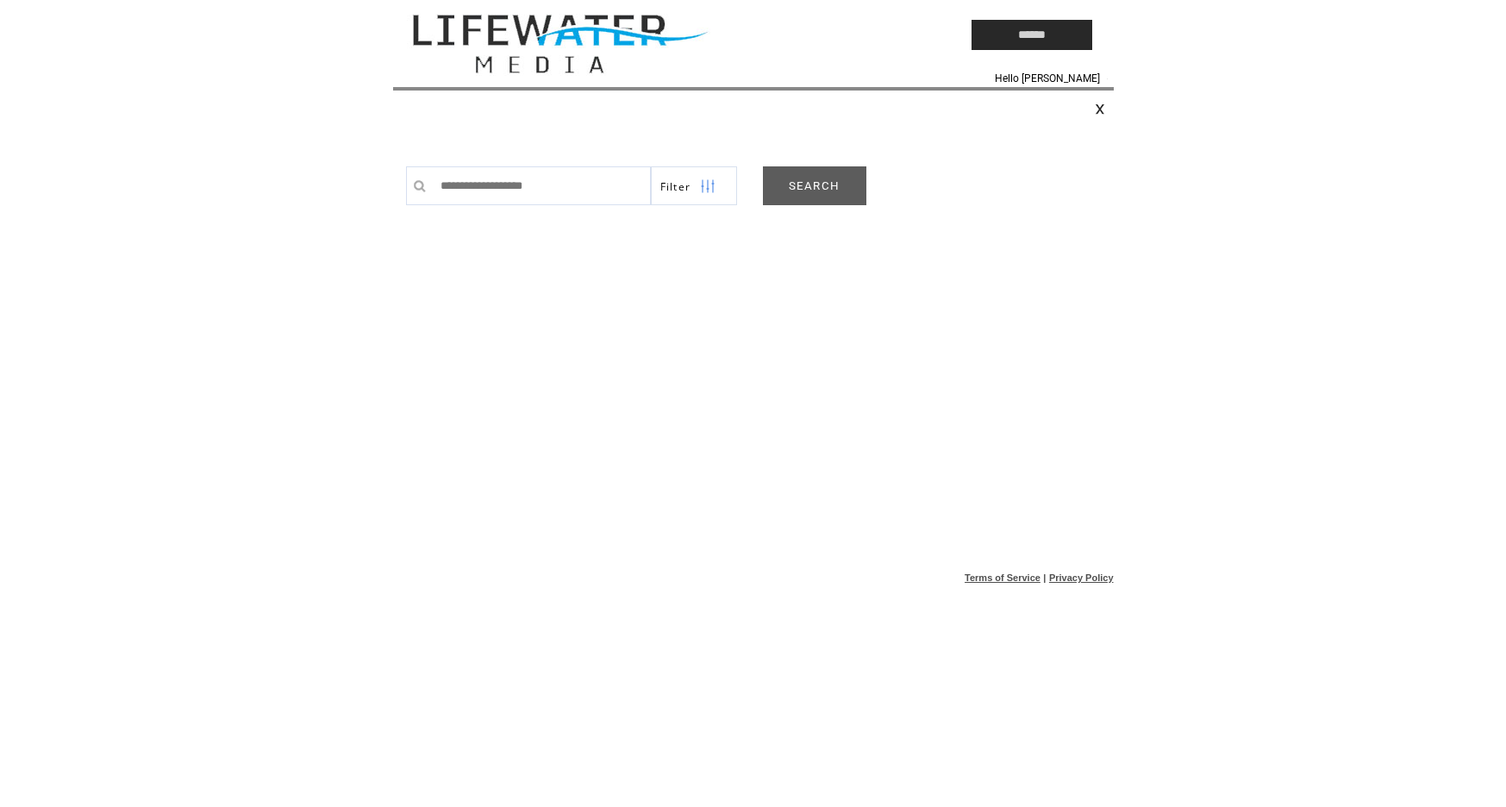
click at [806, 177] on link "SEARCH" at bounding box center [814, 185] width 103 height 39
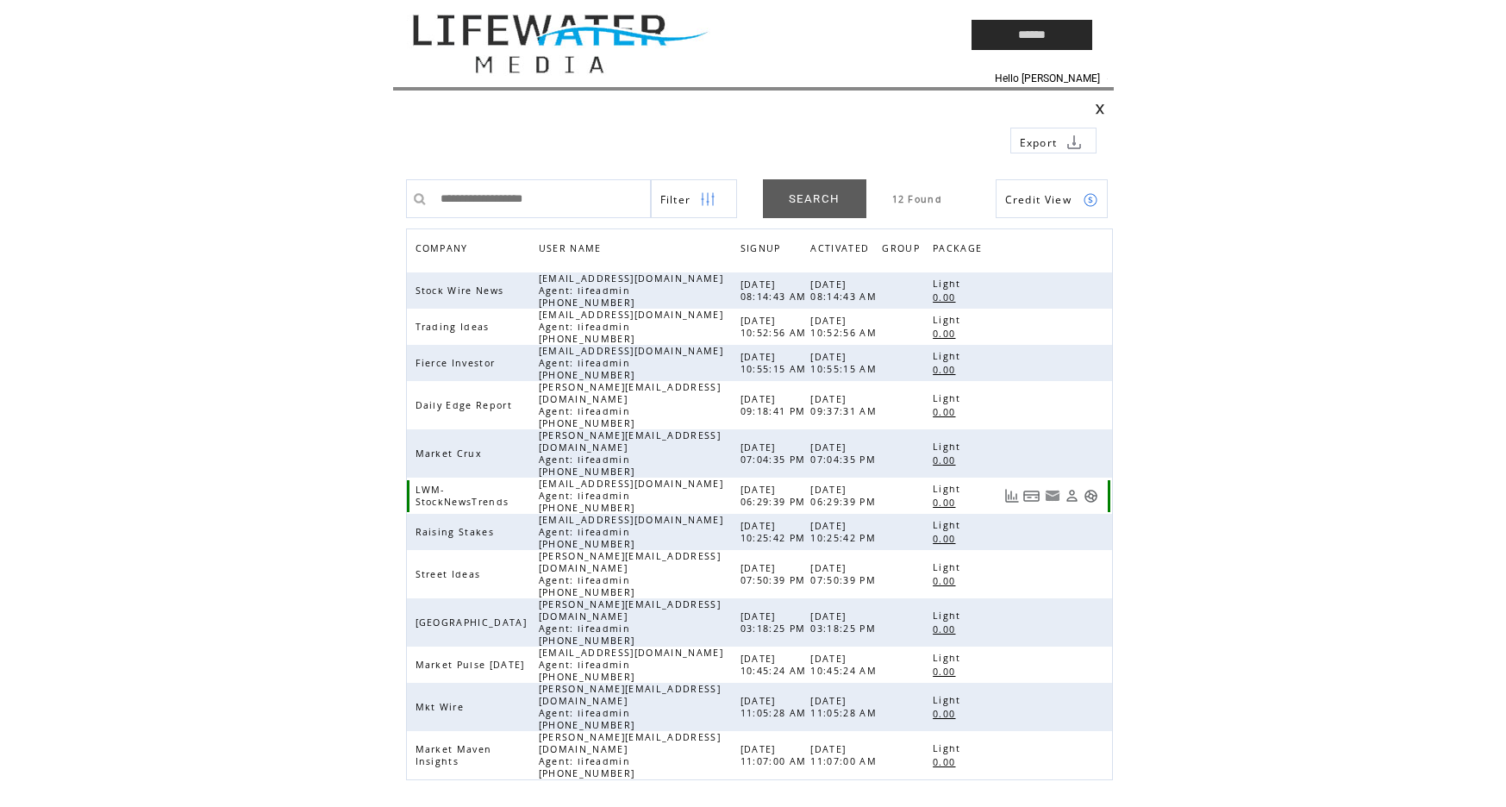
click at [1088, 489] on link at bounding box center [1090, 496] width 15 height 15
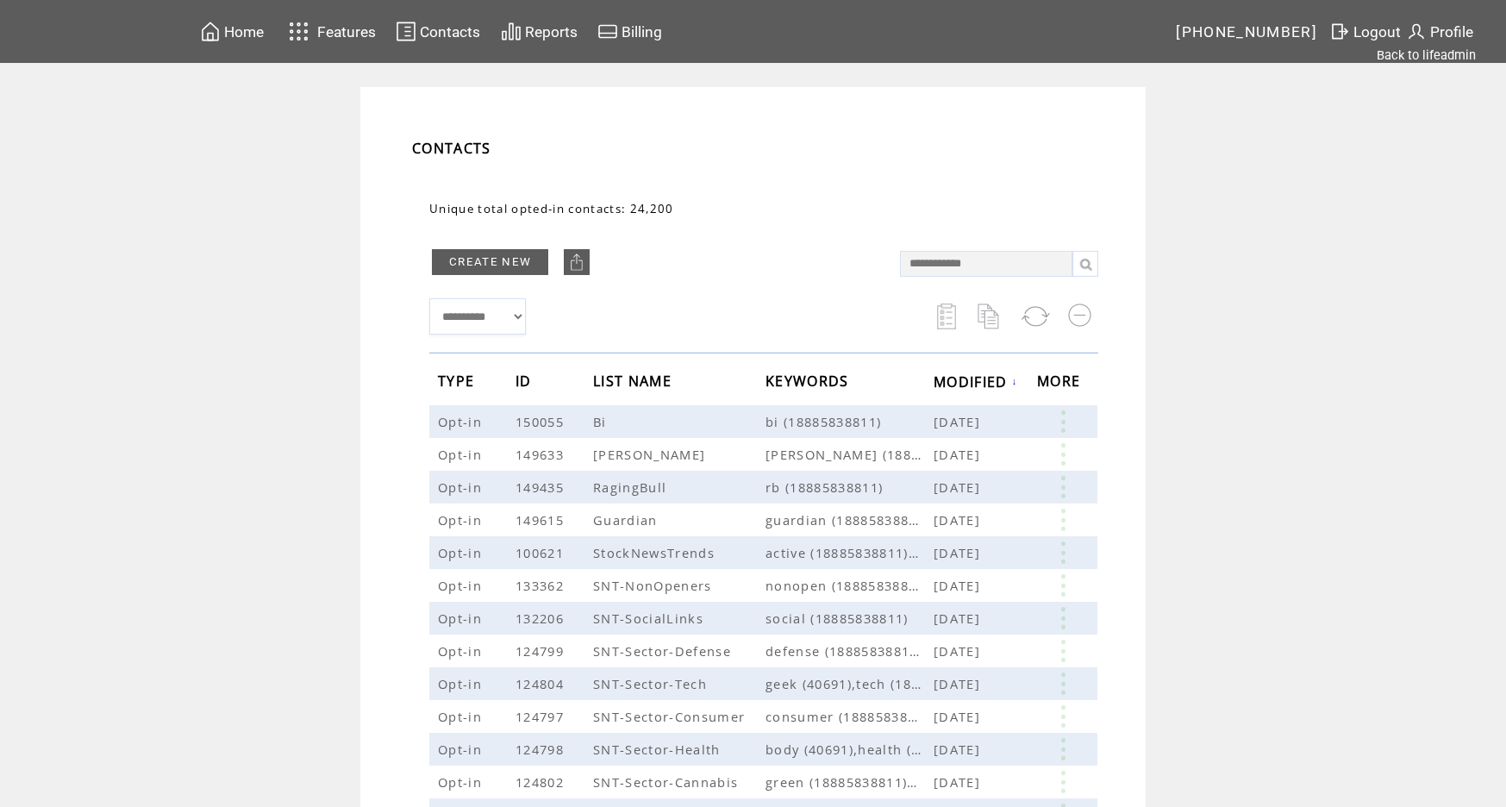
type input "**********"
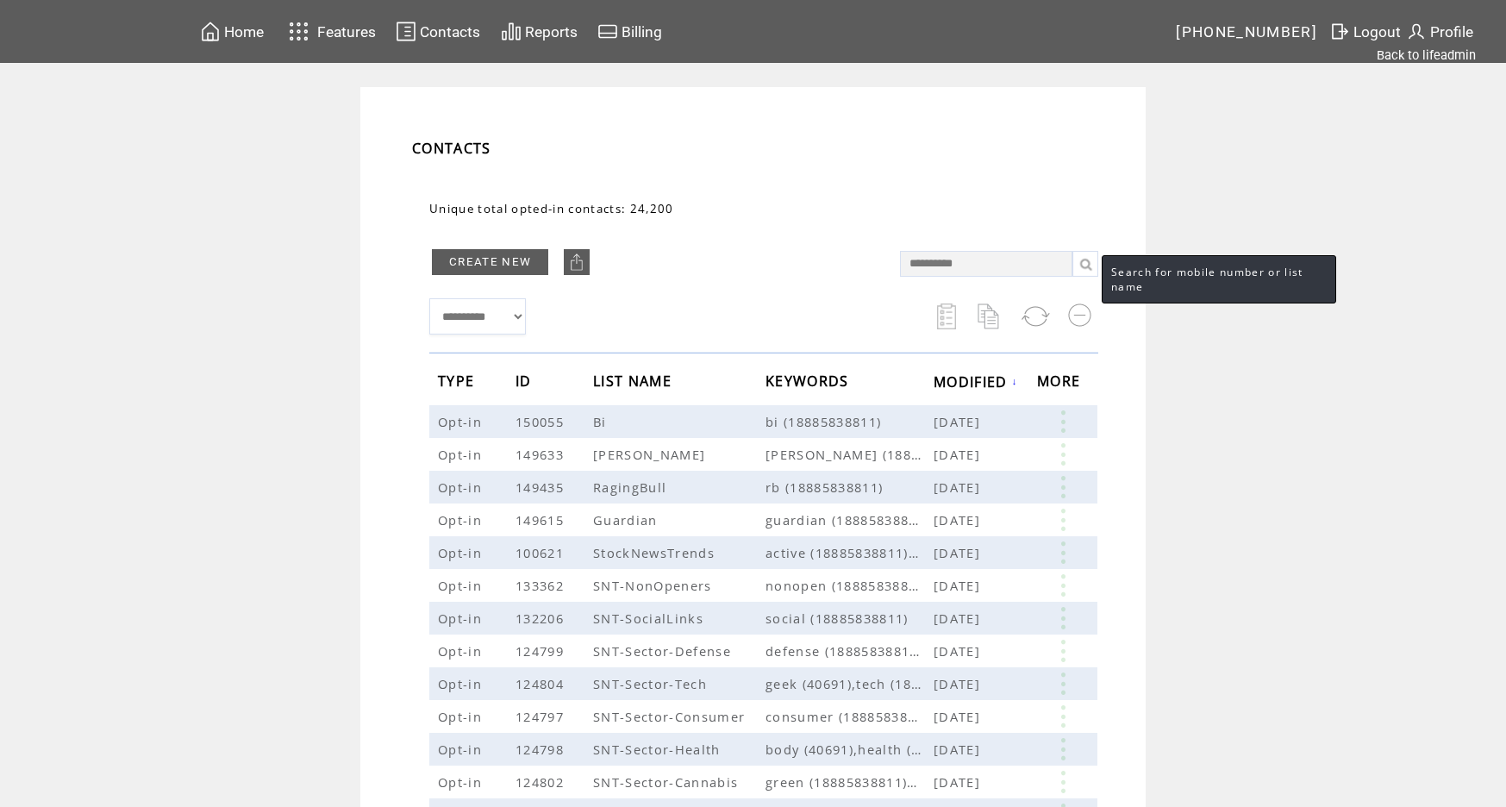
click at [1085, 260] on link at bounding box center [1085, 264] width 26 height 26
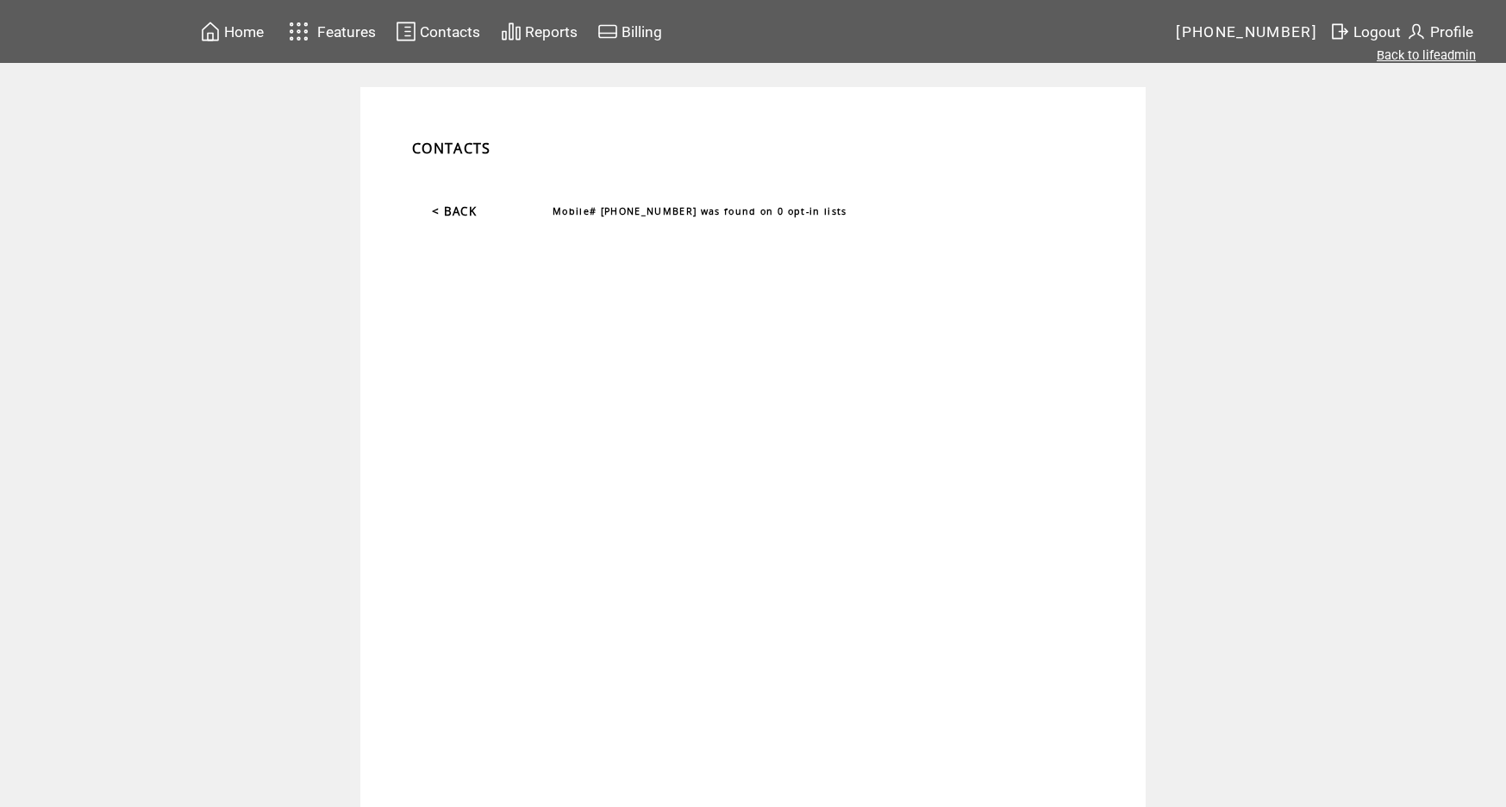
click at [1452, 51] on link "Back to lifeadmin" at bounding box center [1425, 55] width 99 height 16
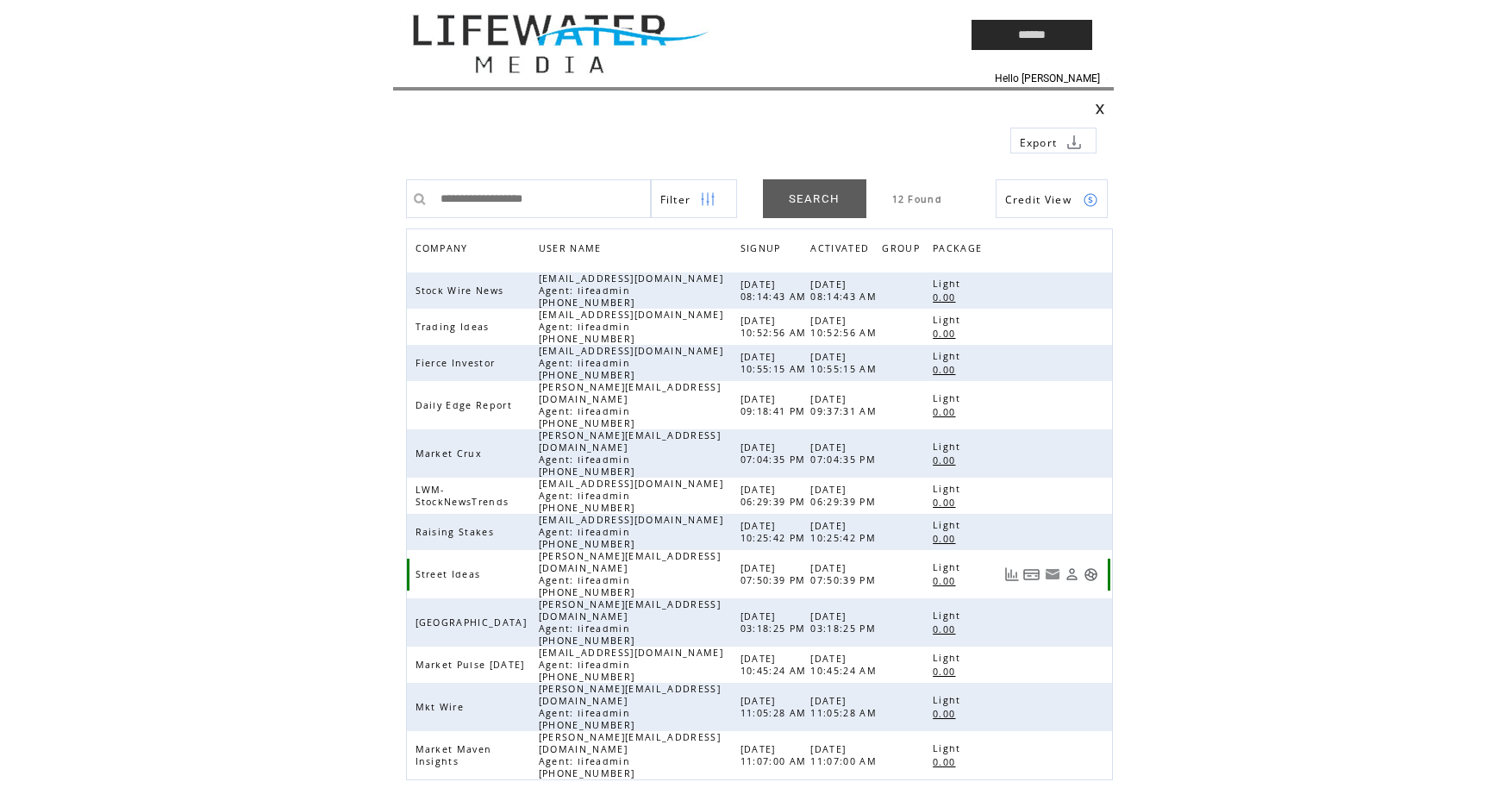
click at [1088, 567] on link at bounding box center [1090, 574] width 15 height 15
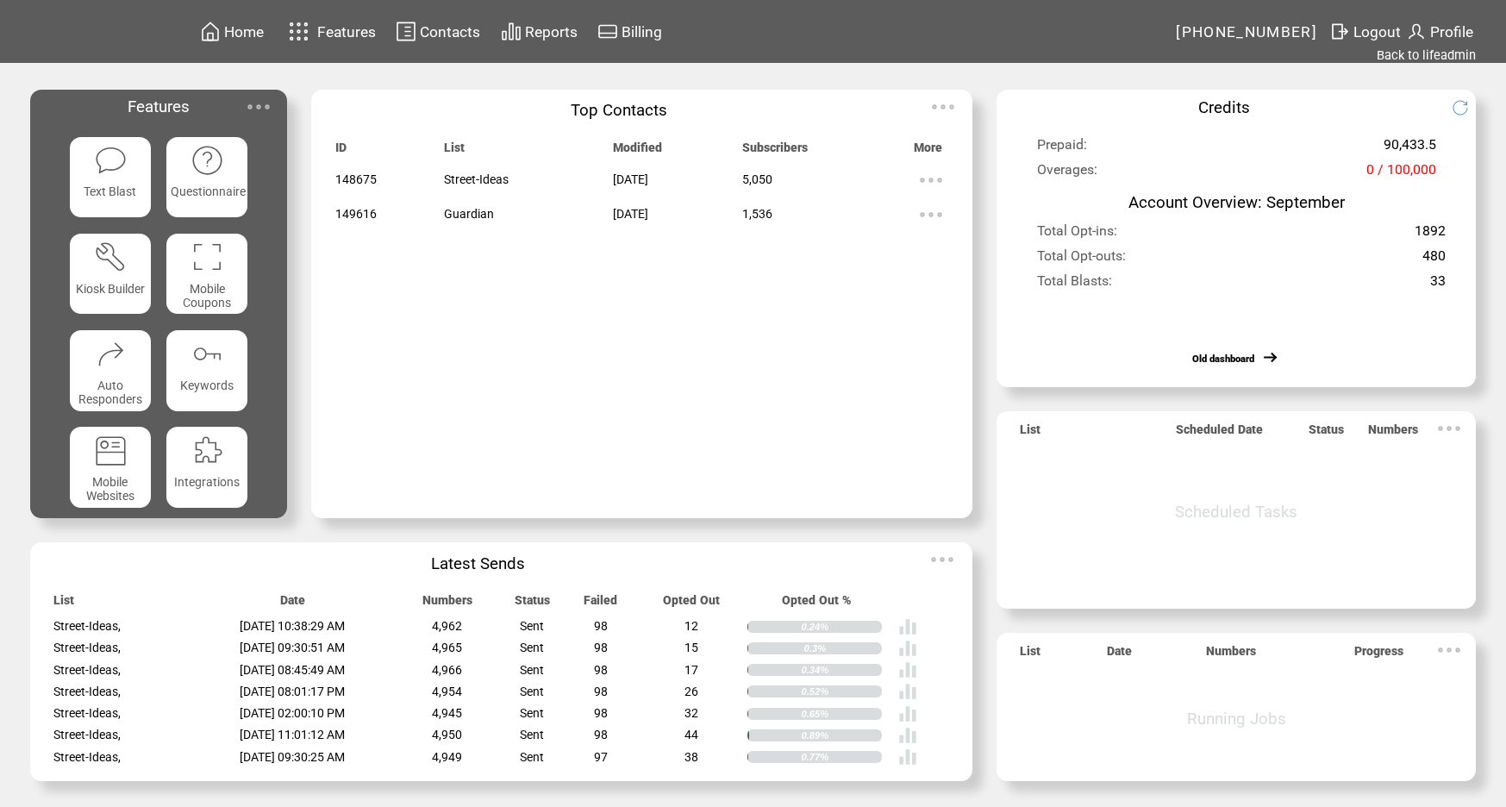
click at [425, 31] on span "Contacts" at bounding box center [450, 31] width 60 height 17
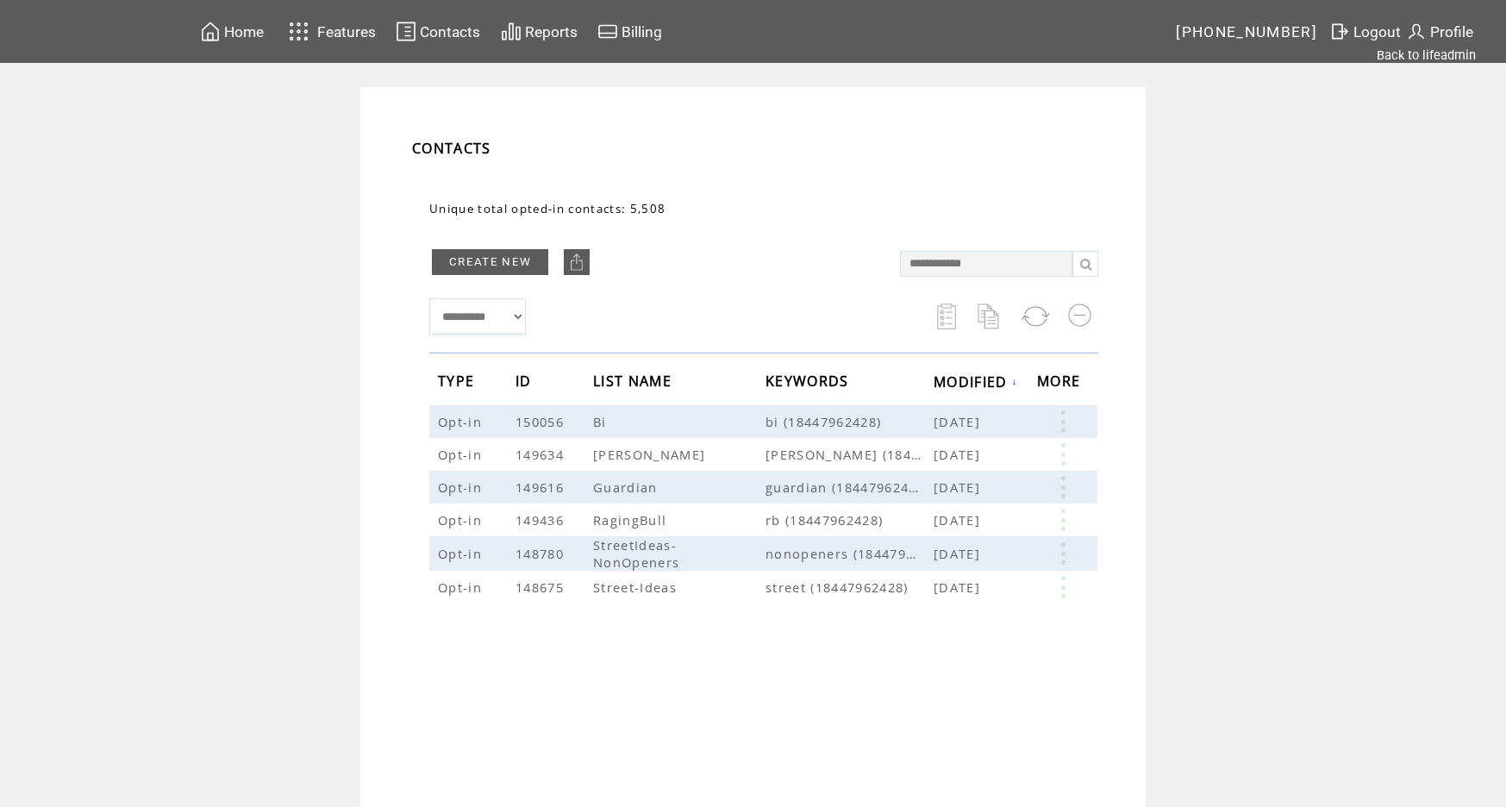
click at [951, 265] on input "text" at bounding box center [986, 264] width 172 height 26
type input "**********"
click at [1086, 264] on link at bounding box center [1085, 264] width 26 height 26
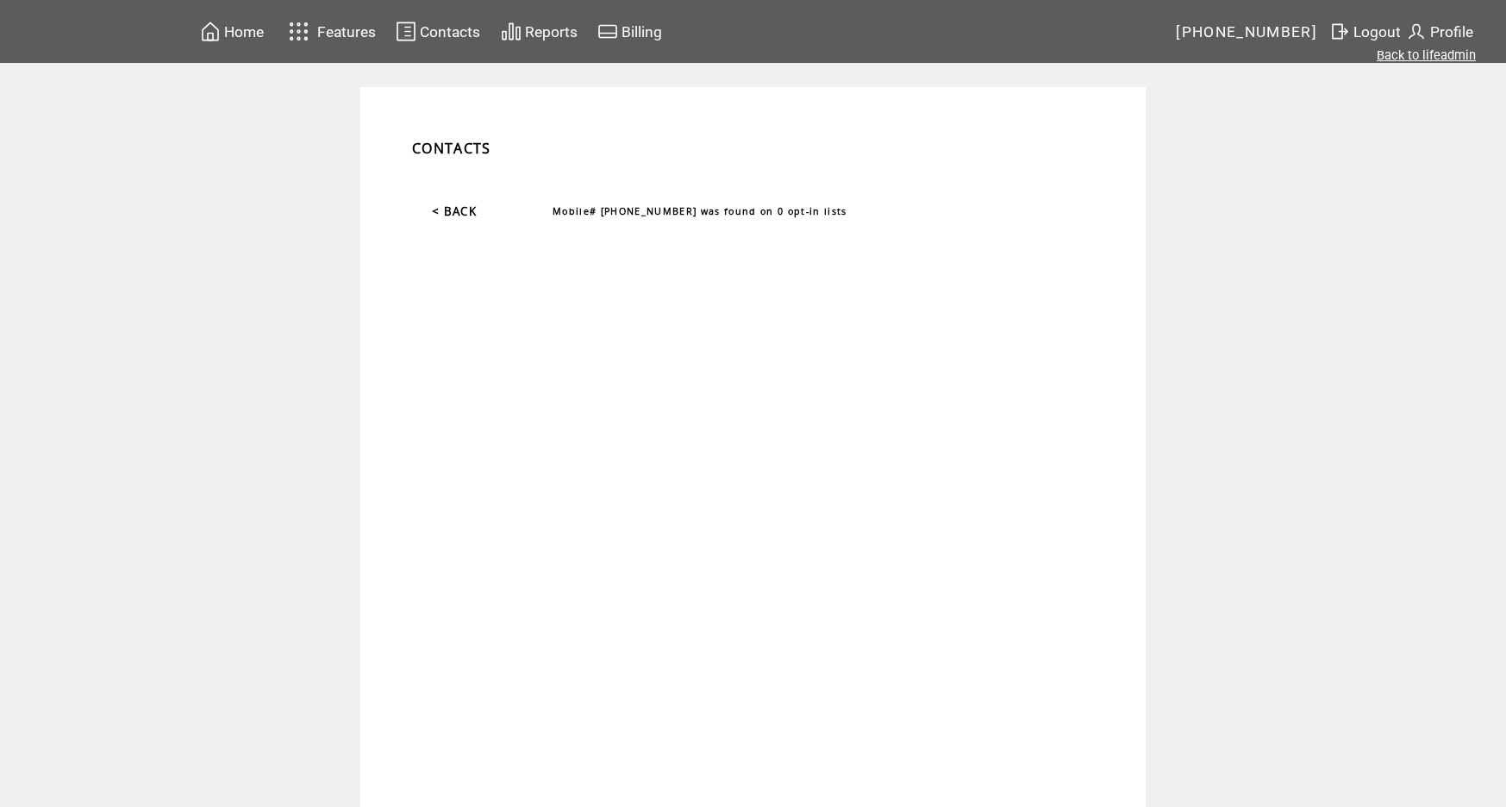
click at [1437, 57] on link "Back to lifeadmin" at bounding box center [1425, 55] width 99 height 16
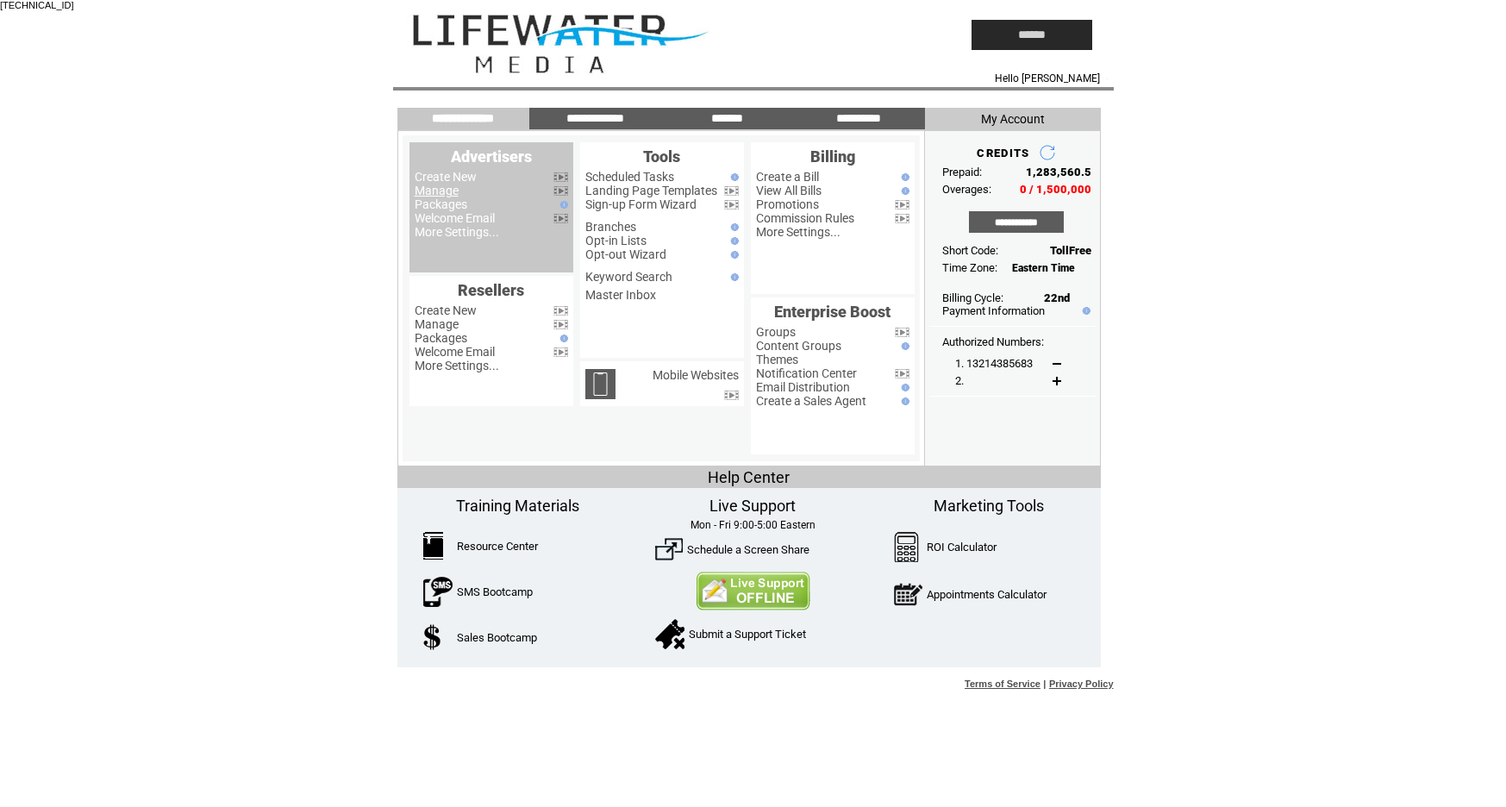
click at [437, 188] on link "Manage" at bounding box center [437, 191] width 44 height 14
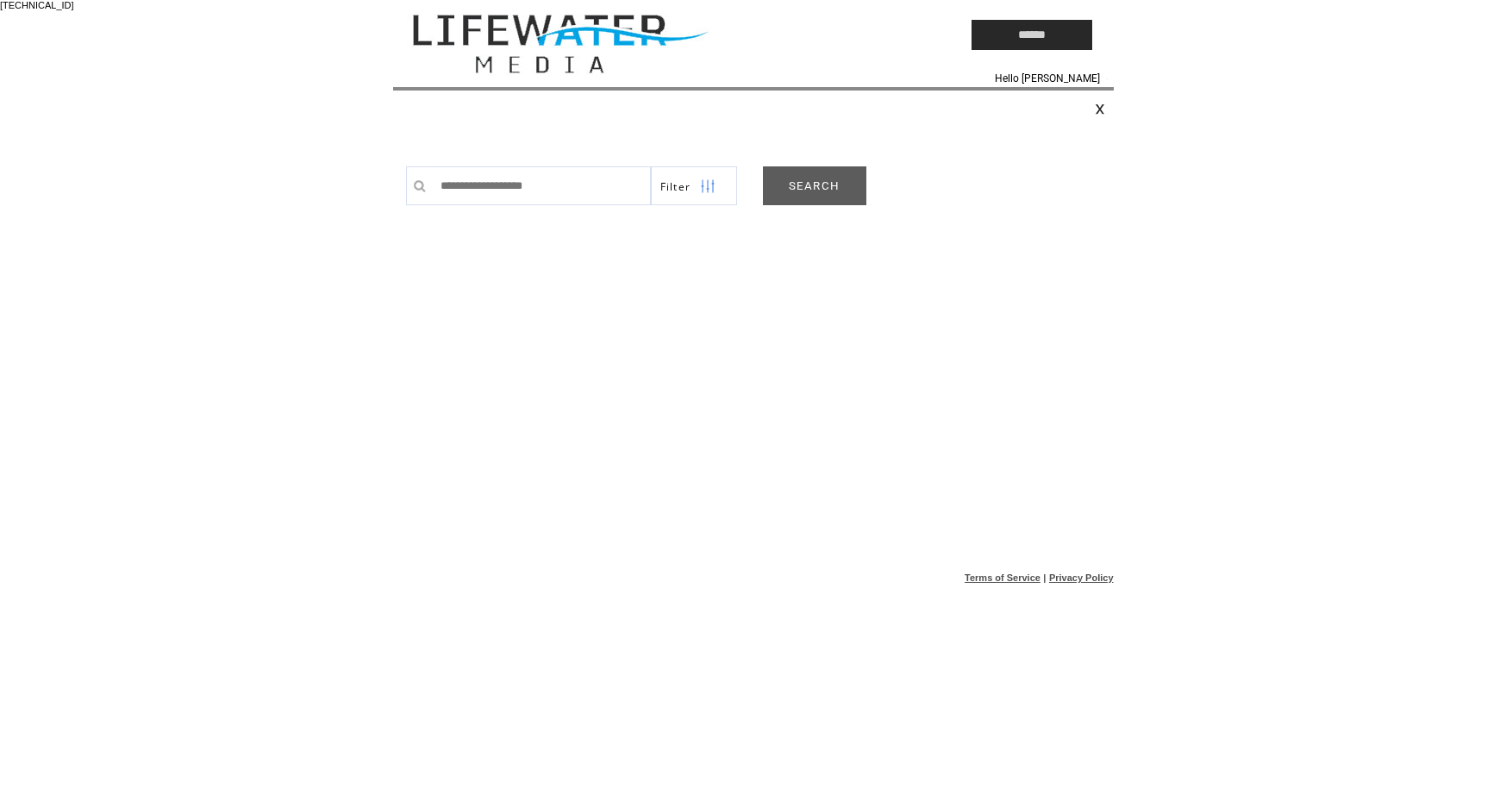
click at [833, 189] on link "SEARCH" at bounding box center [814, 185] width 103 height 39
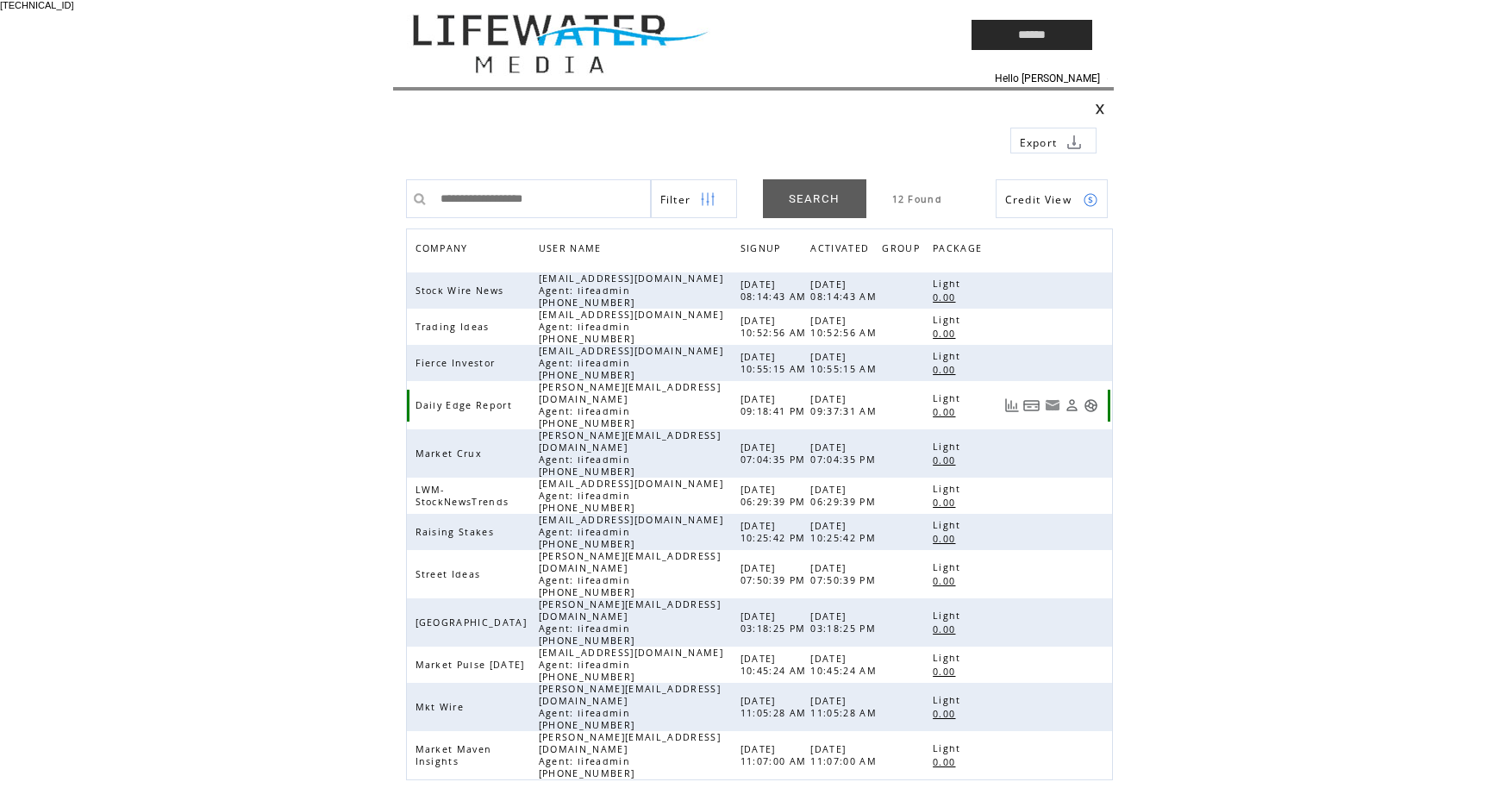
click at [1088, 407] on link at bounding box center [1090, 405] width 15 height 15
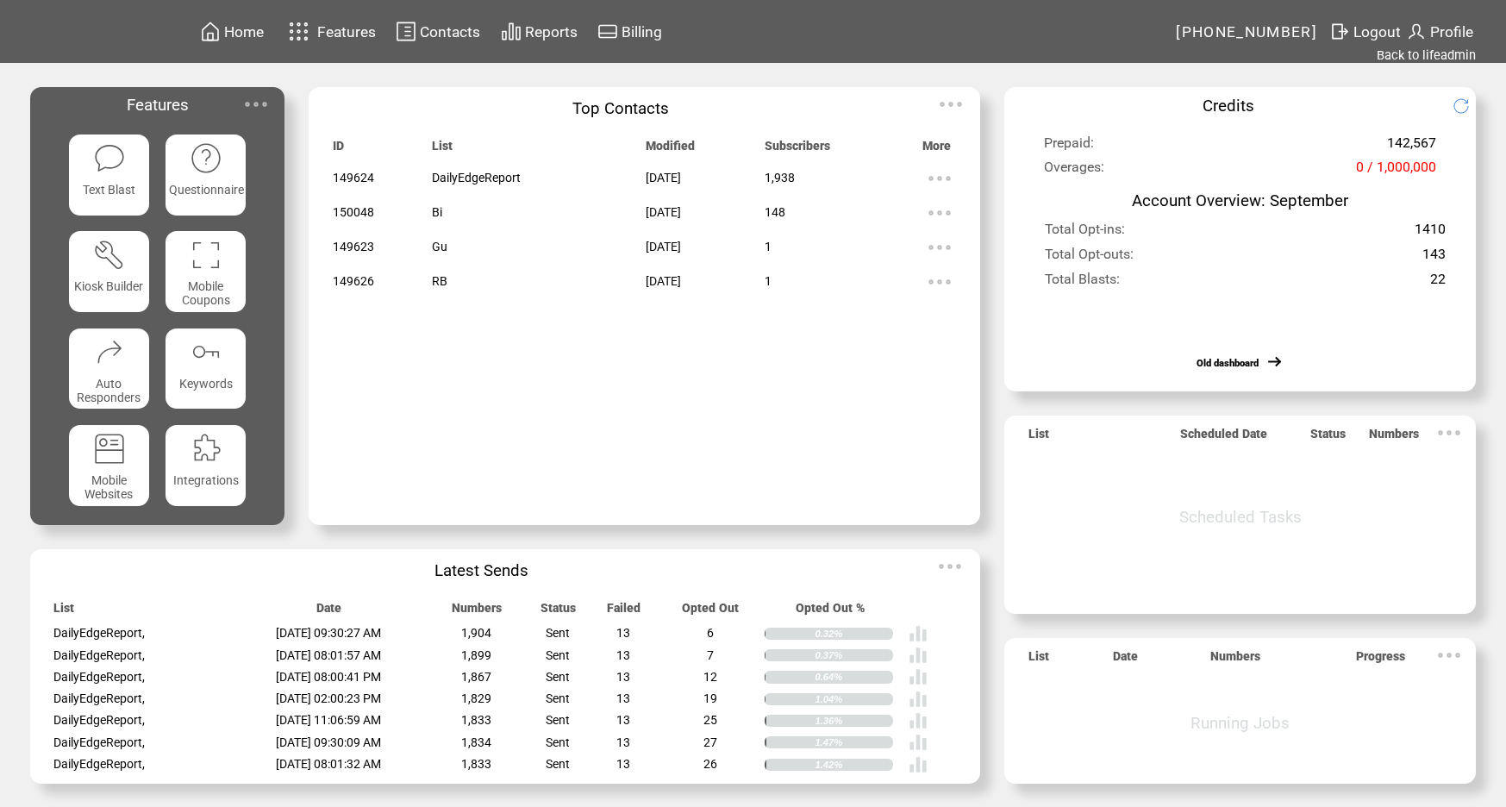
click at [440, 27] on span "Contacts" at bounding box center [450, 31] width 60 height 17
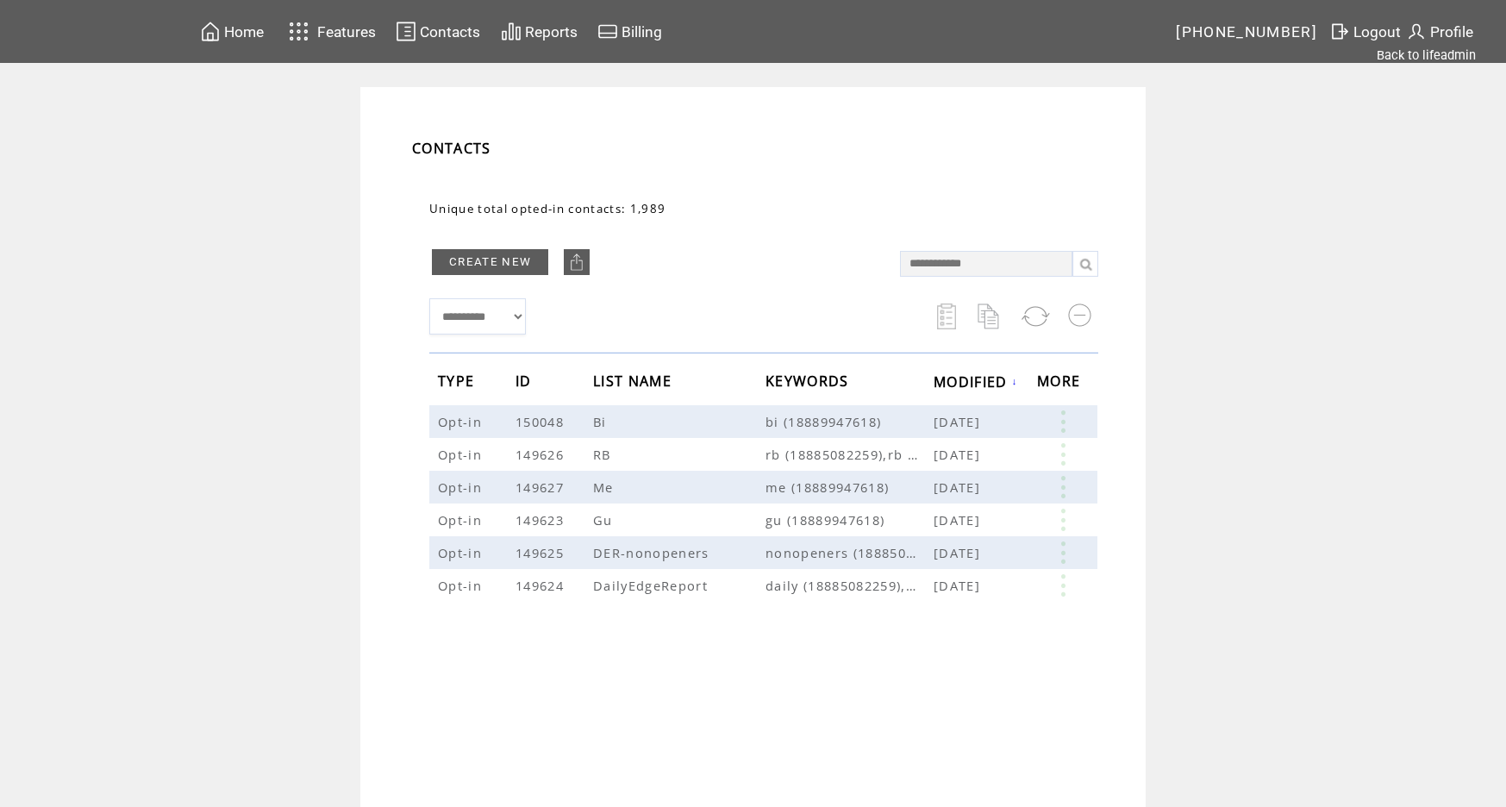
click at [1033, 270] on input "text" at bounding box center [986, 264] width 172 height 26
type input "**********"
click at [1099, 265] on div "**********" at bounding box center [763, 429] width 703 height 491
click at [1084, 267] on link at bounding box center [1085, 264] width 26 height 26
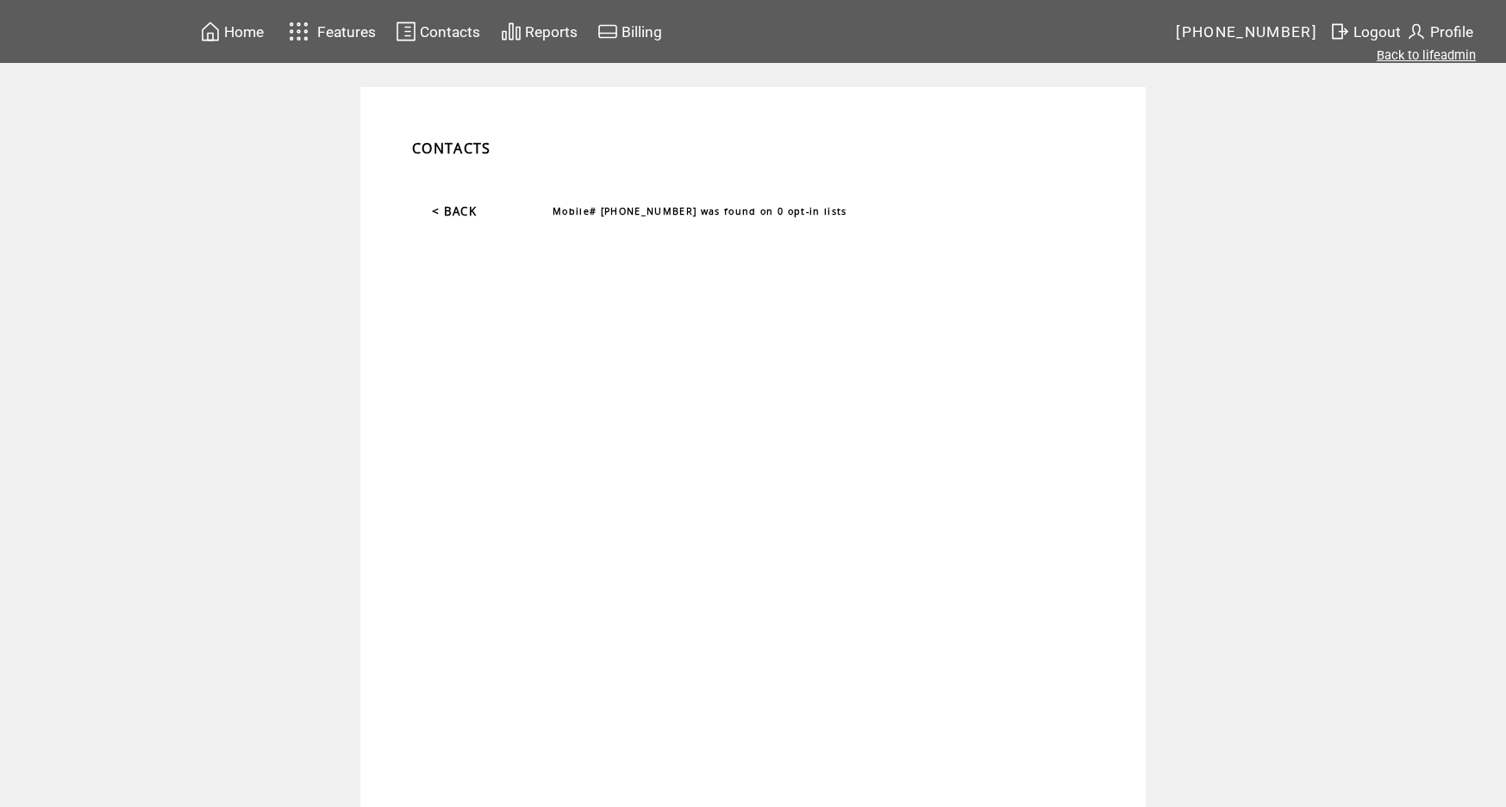
click at [1412, 56] on link "Back to lifeadmin" at bounding box center [1425, 55] width 99 height 16
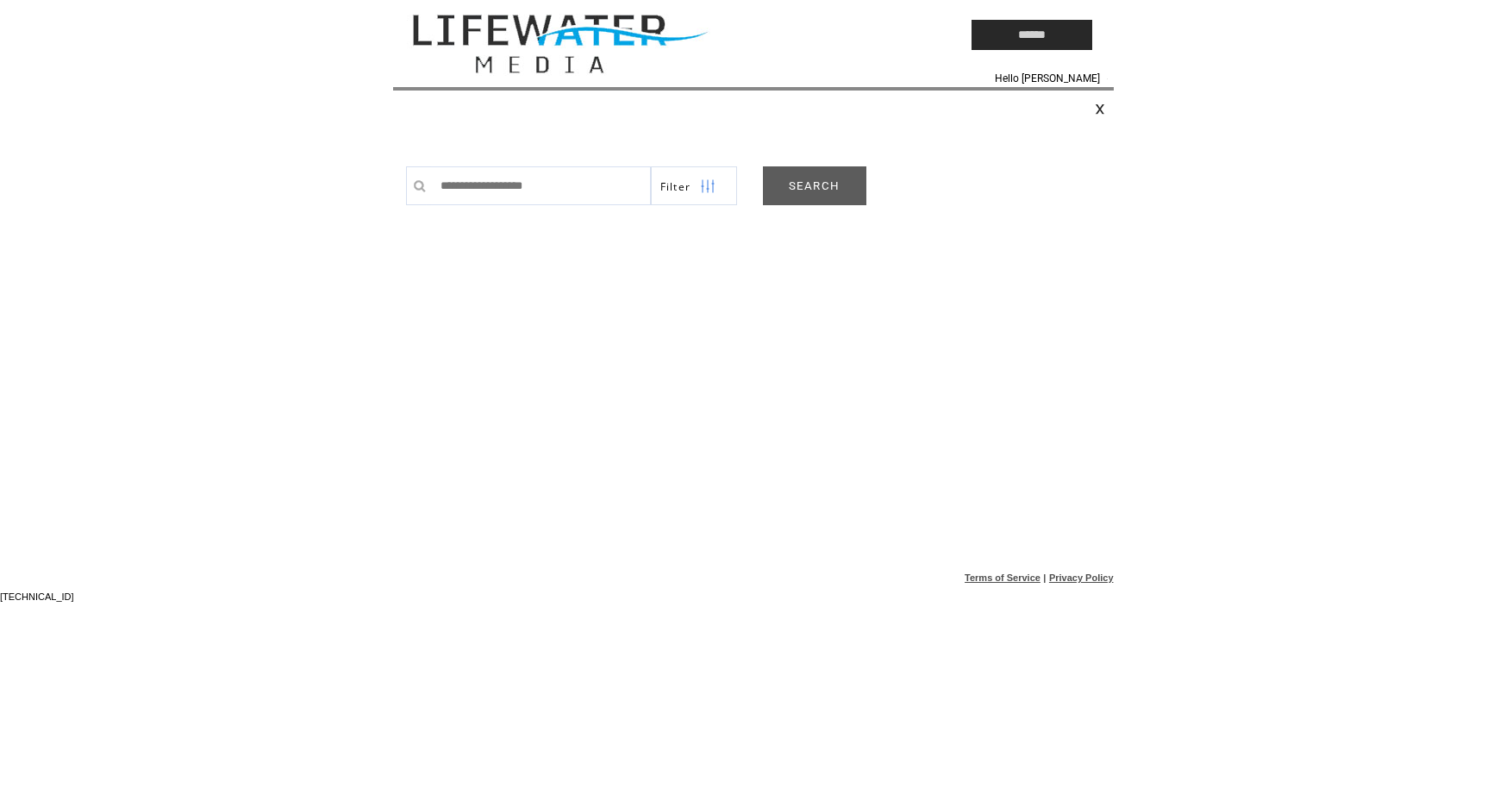
click at [827, 180] on link "SEARCH" at bounding box center [814, 185] width 103 height 39
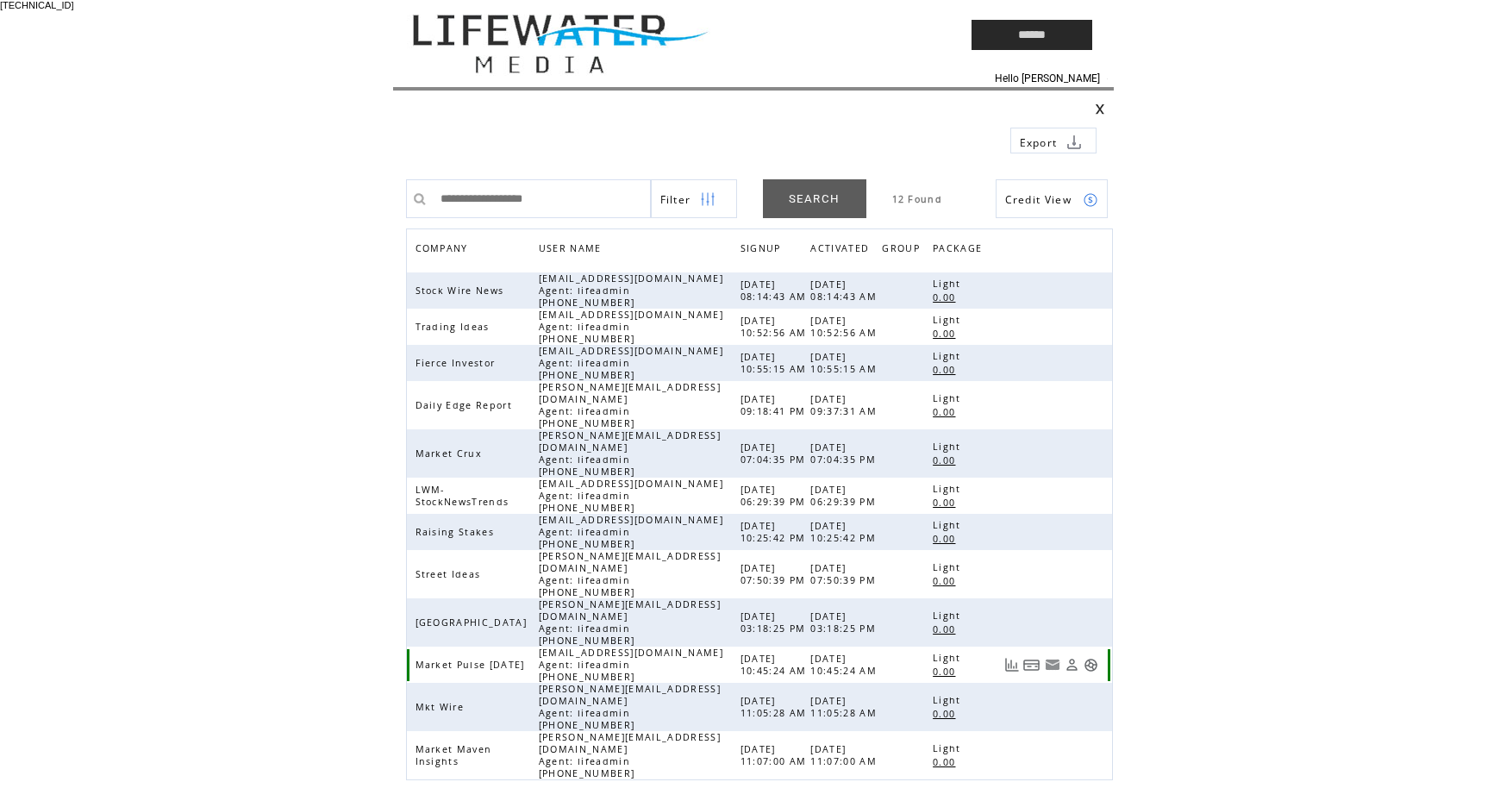
click at [1088, 658] on link at bounding box center [1090, 665] width 15 height 15
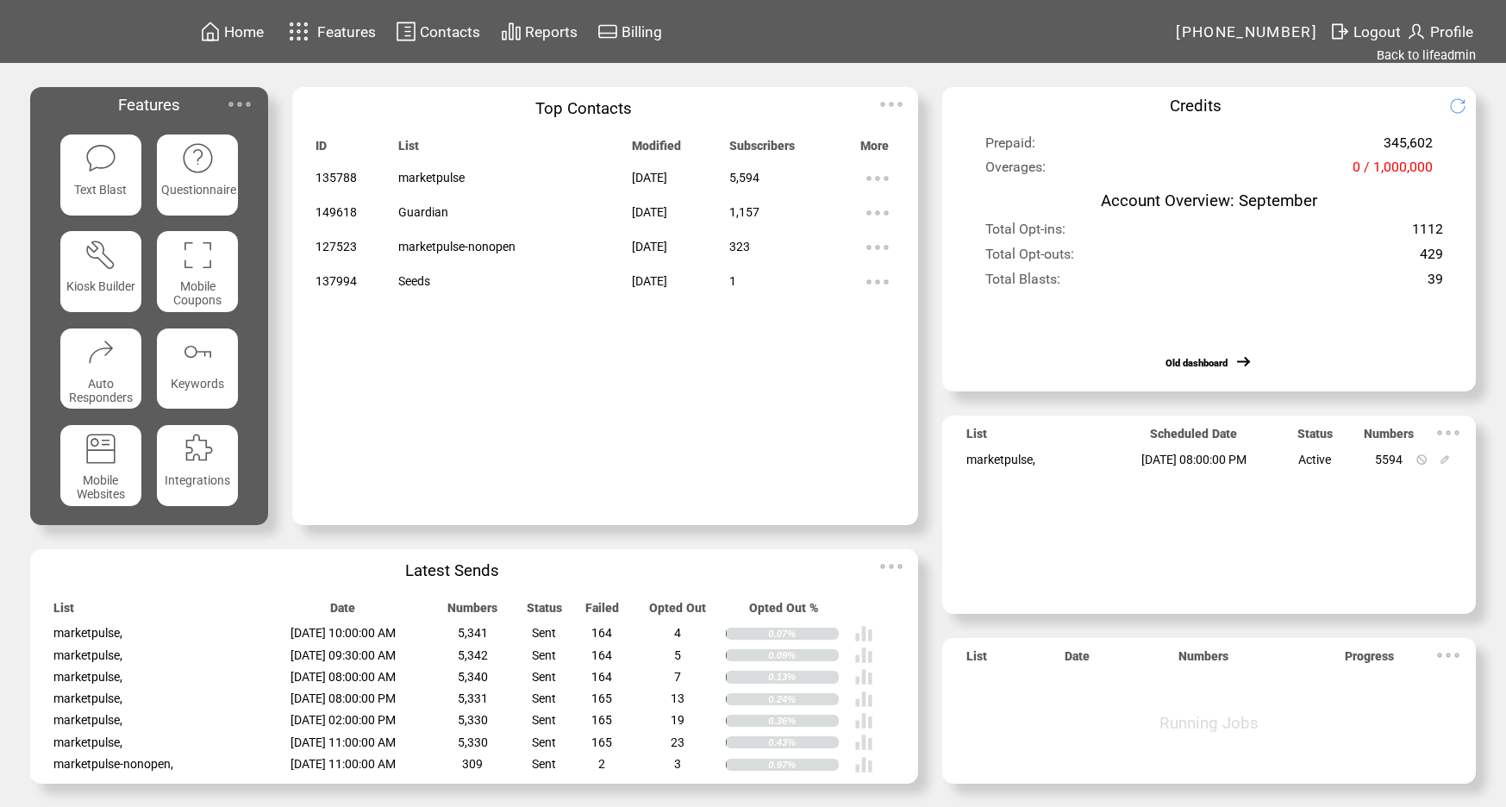
click at [458, 33] on span "Contacts" at bounding box center [450, 31] width 60 height 17
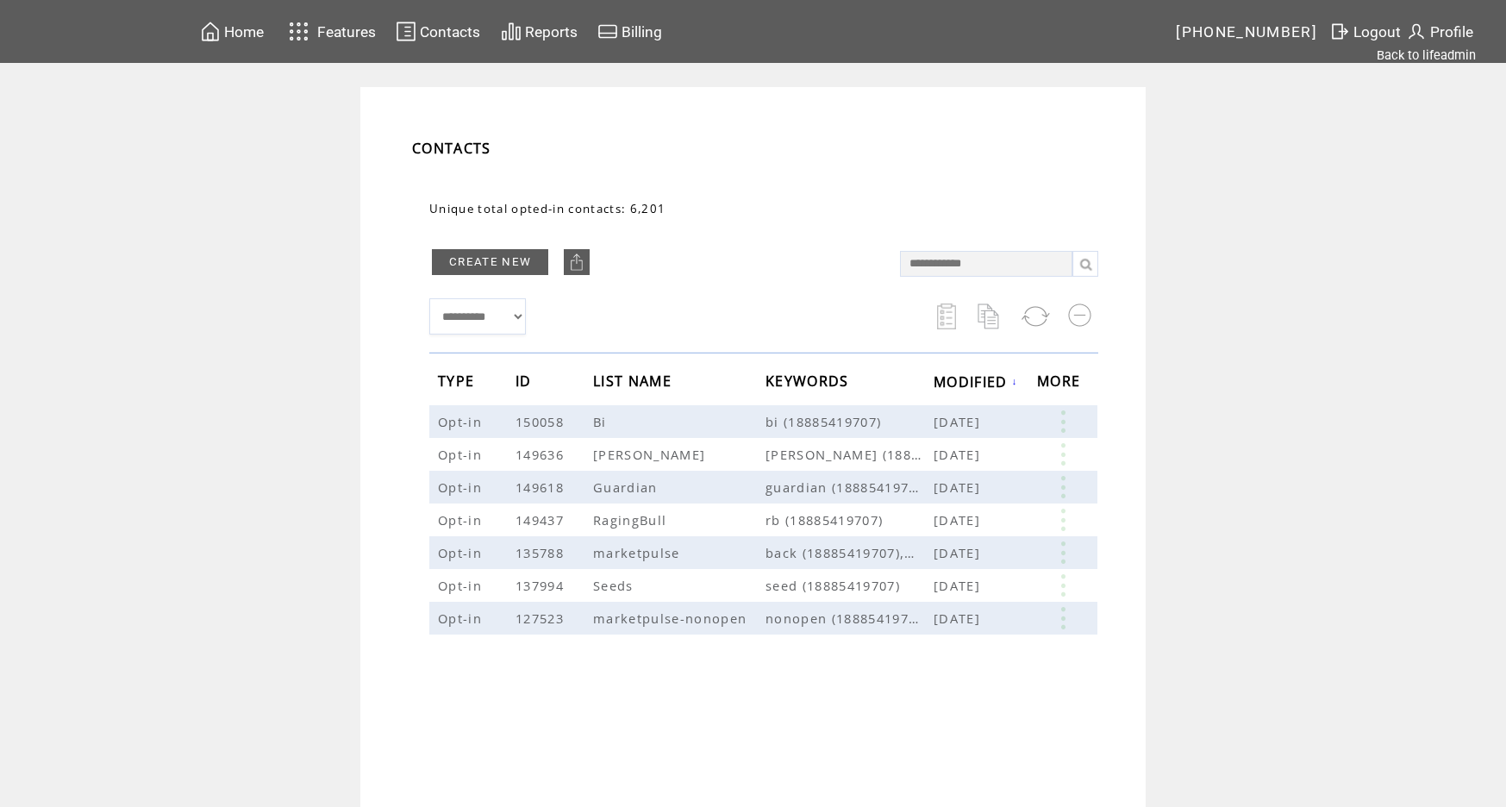
click at [941, 267] on input "text" at bounding box center [986, 264] width 172 height 26
type input "**********"
click at [1082, 263] on link at bounding box center [1085, 264] width 26 height 26
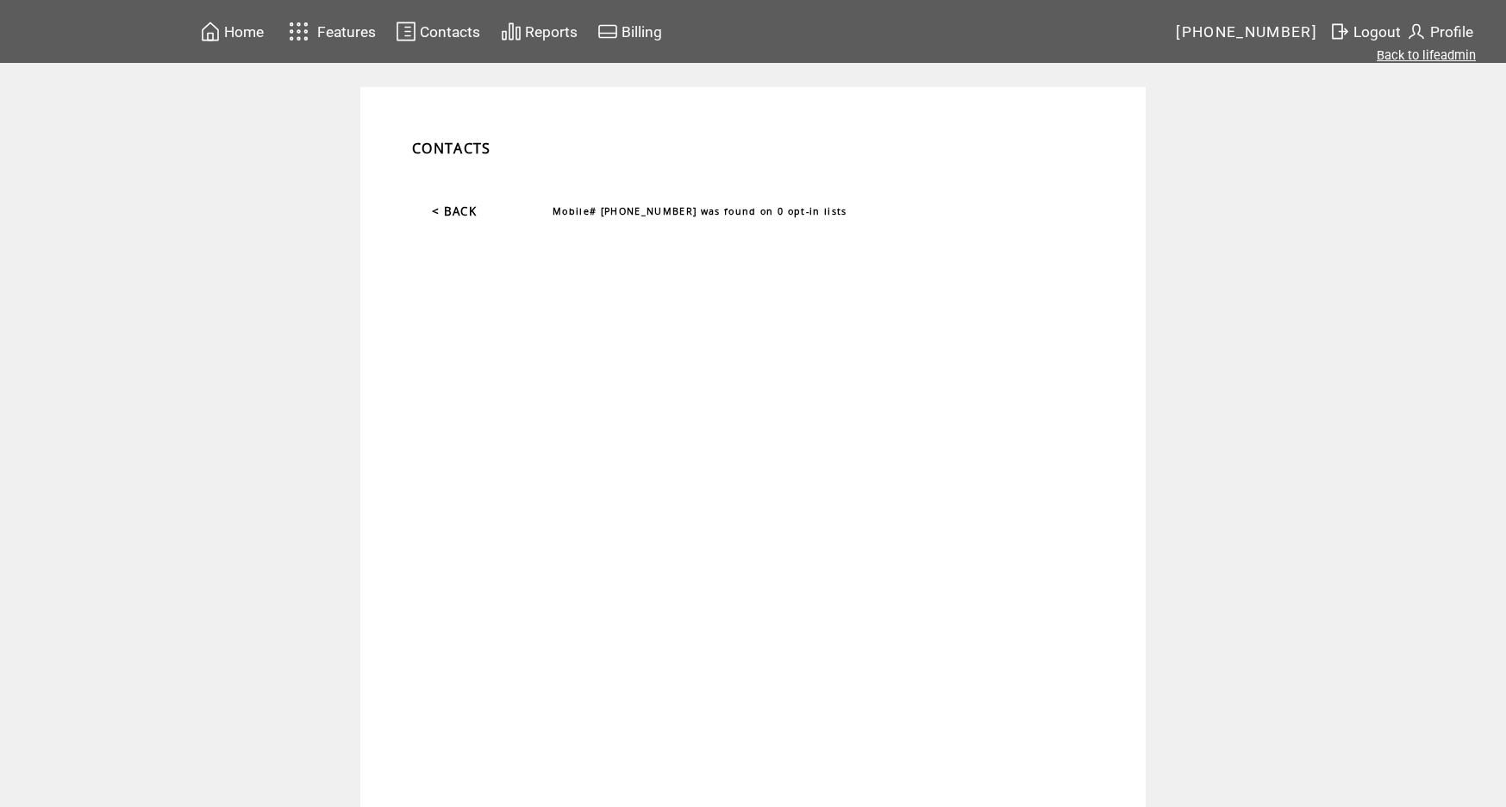
click at [1445, 48] on link "Back to lifeadmin" at bounding box center [1425, 55] width 99 height 16
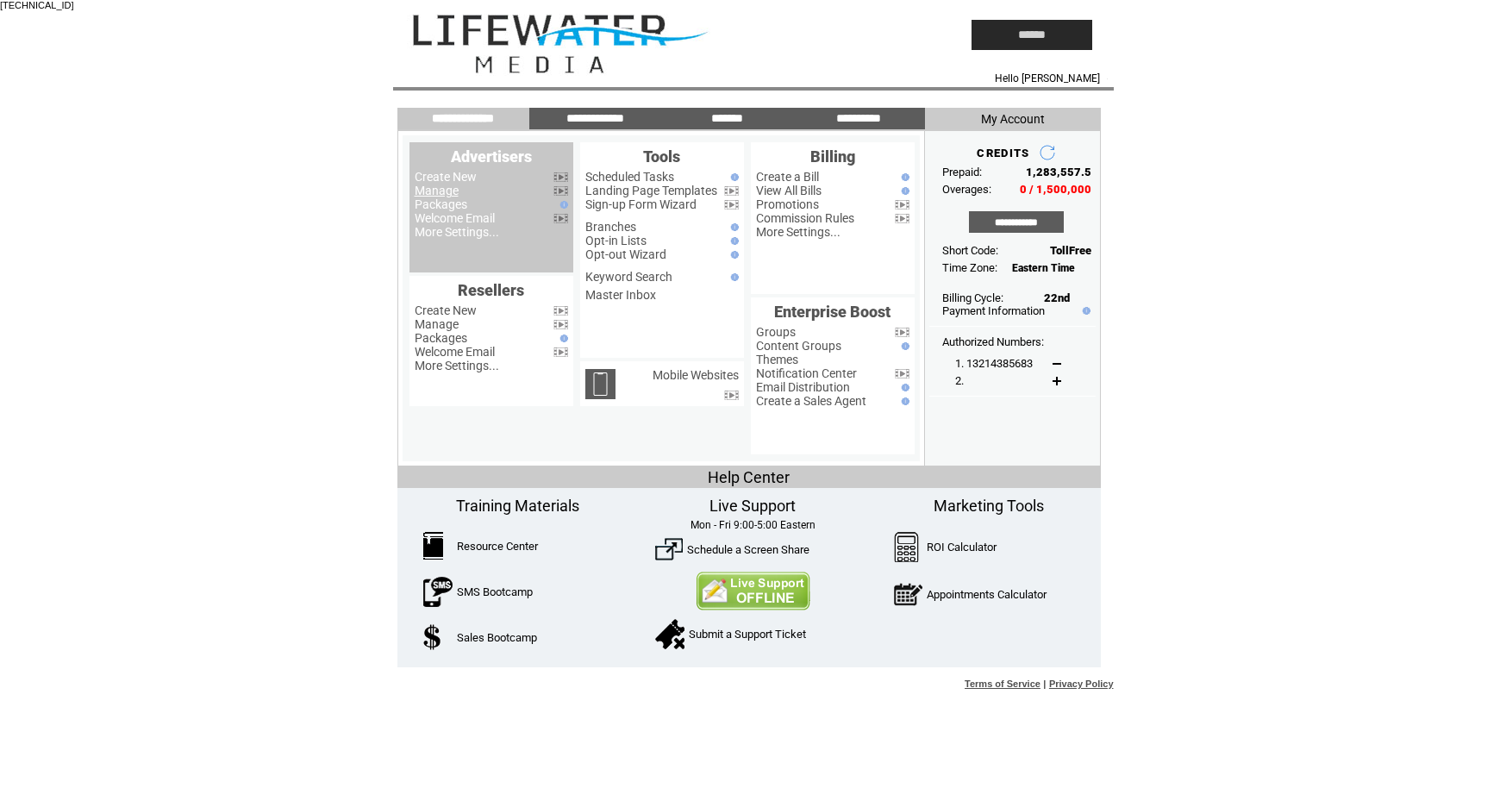
click at [438, 192] on link "Manage" at bounding box center [437, 191] width 44 height 14
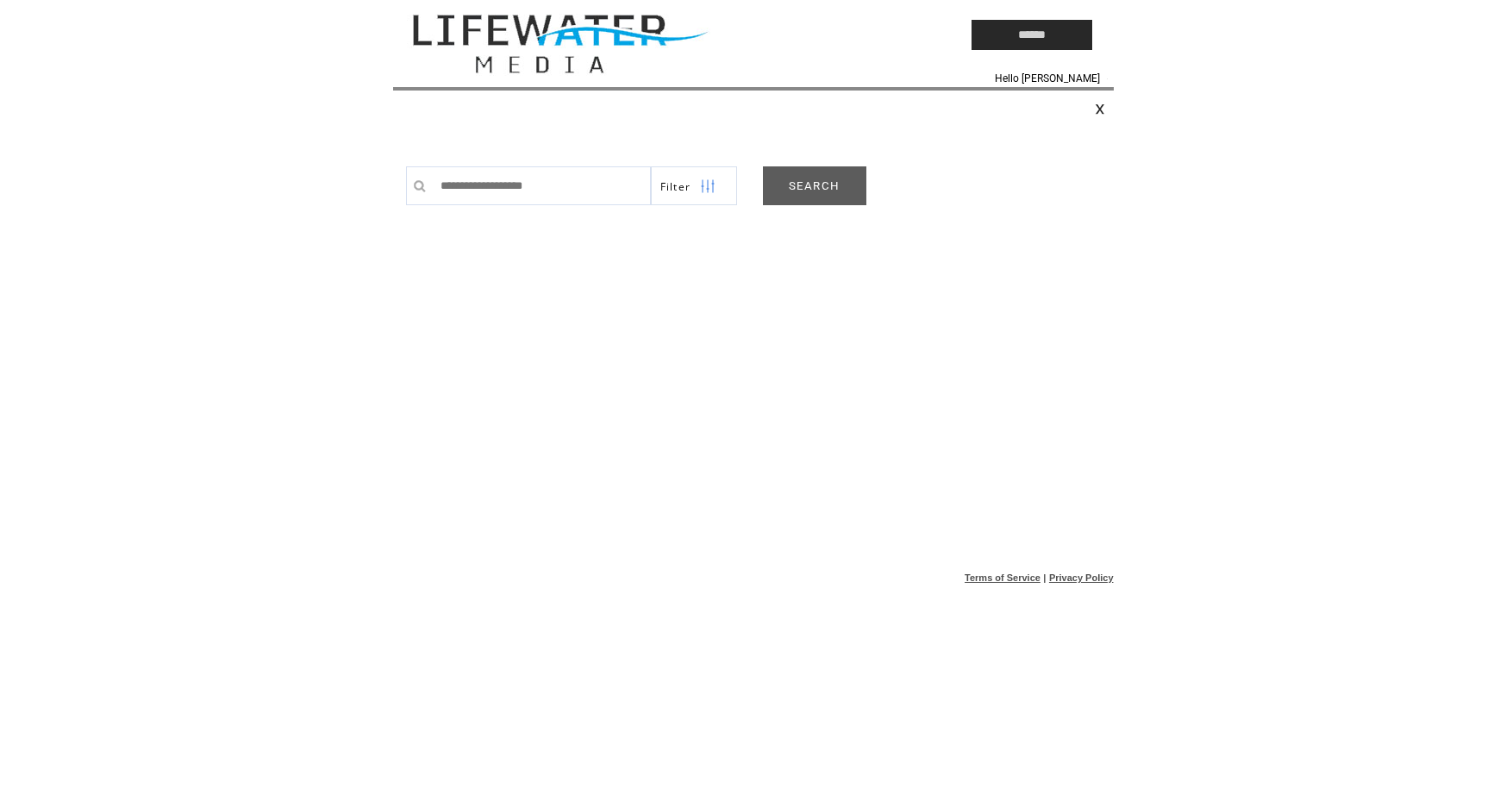
click at [834, 182] on link "SEARCH" at bounding box center [814, 185] width 103 height 39
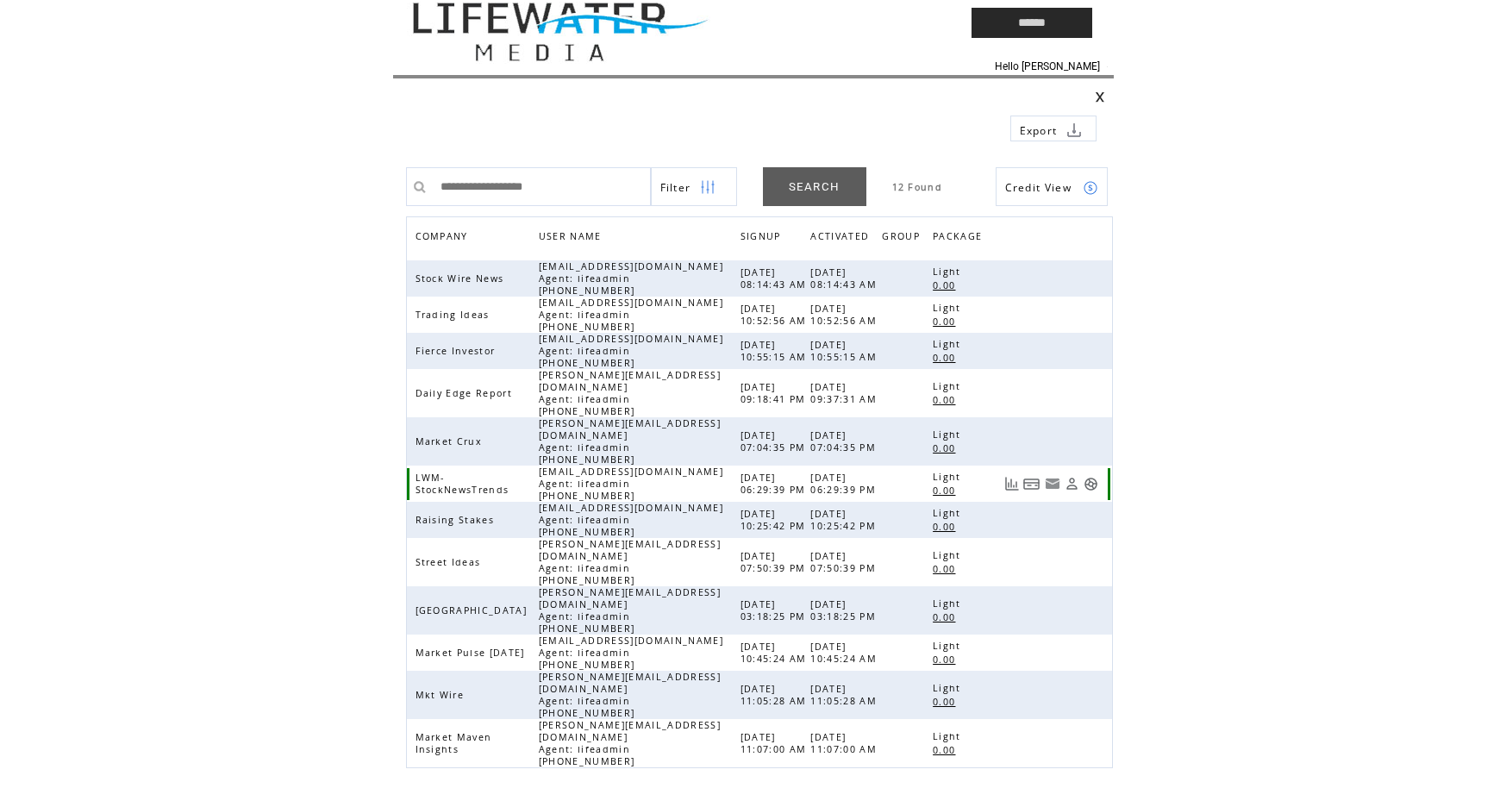
scroll to position [12, 0]
click at [1090, 736] on link at bounding box center [1090, 743] width 15 height 15
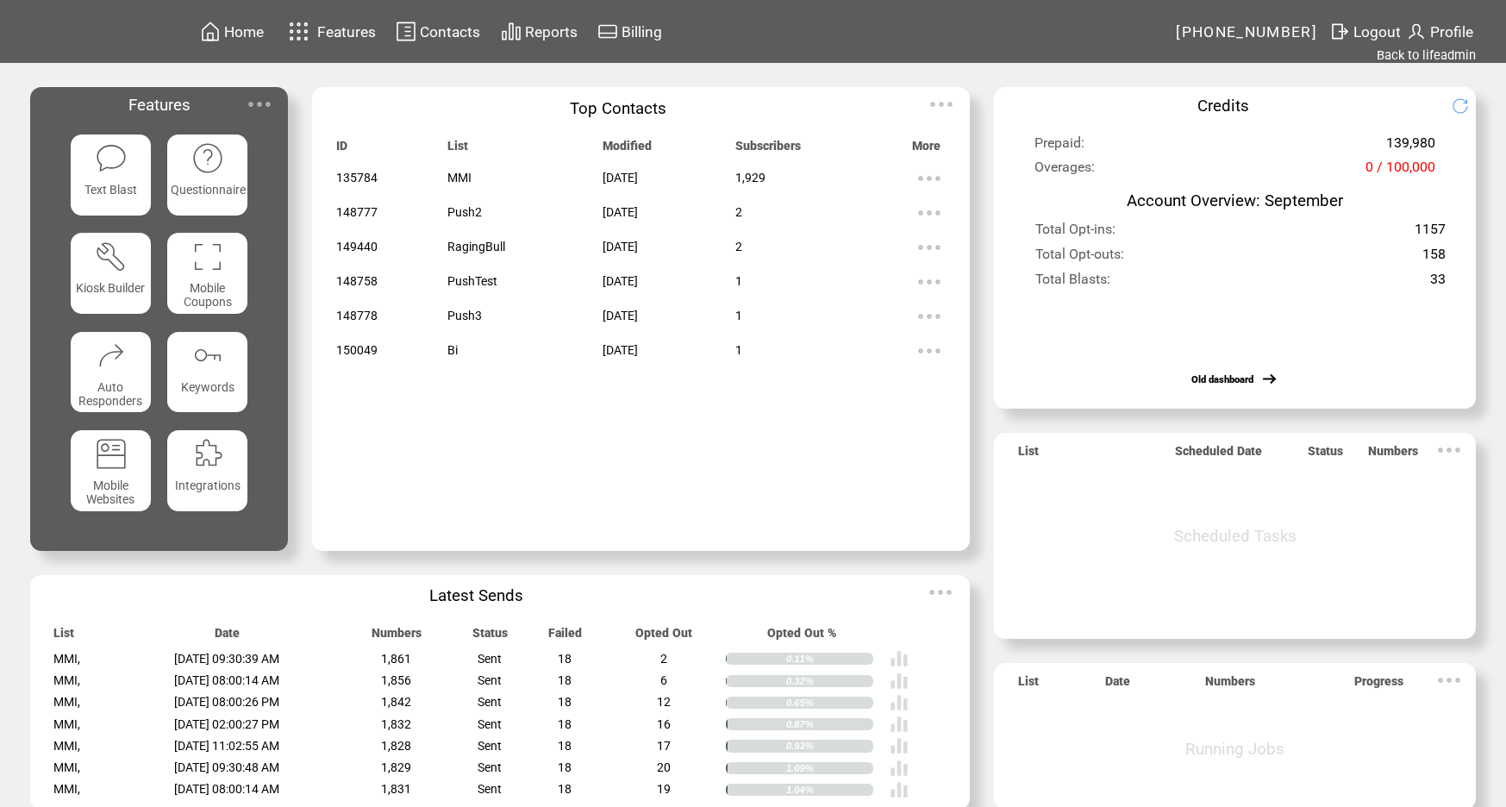
click at [463, 32] on span "Contacts" at bounding box center [450, 31] width 60 height 17
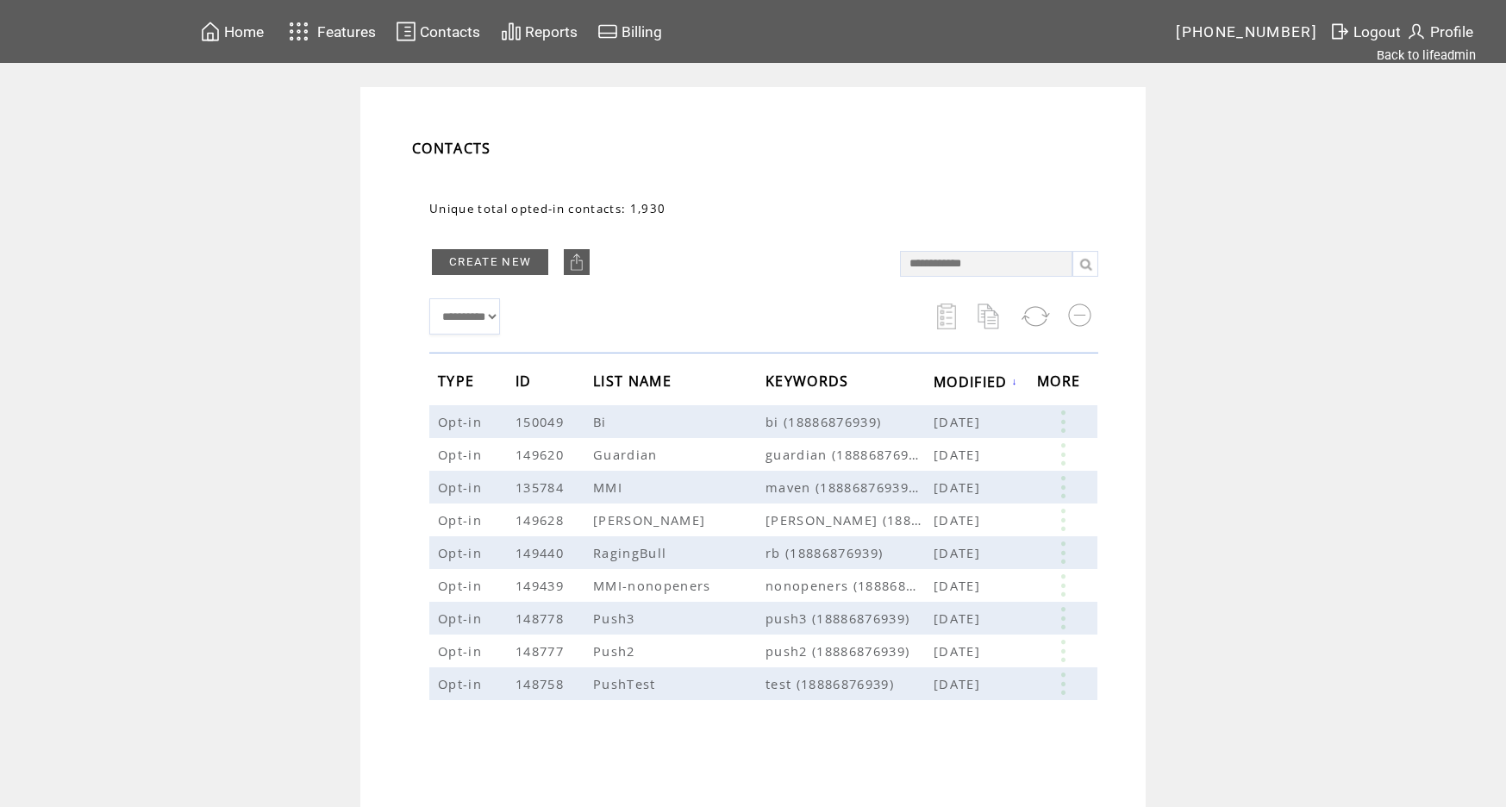
click at [994, 266] on input "text" at bounding box center [986, 264] width 172 height 26
type input "**********"
click at [1090, 262] on link at bounding box center [1085, 264] width 26 height 26
